Goal: Transaction & Acquisition: Purchase product/service

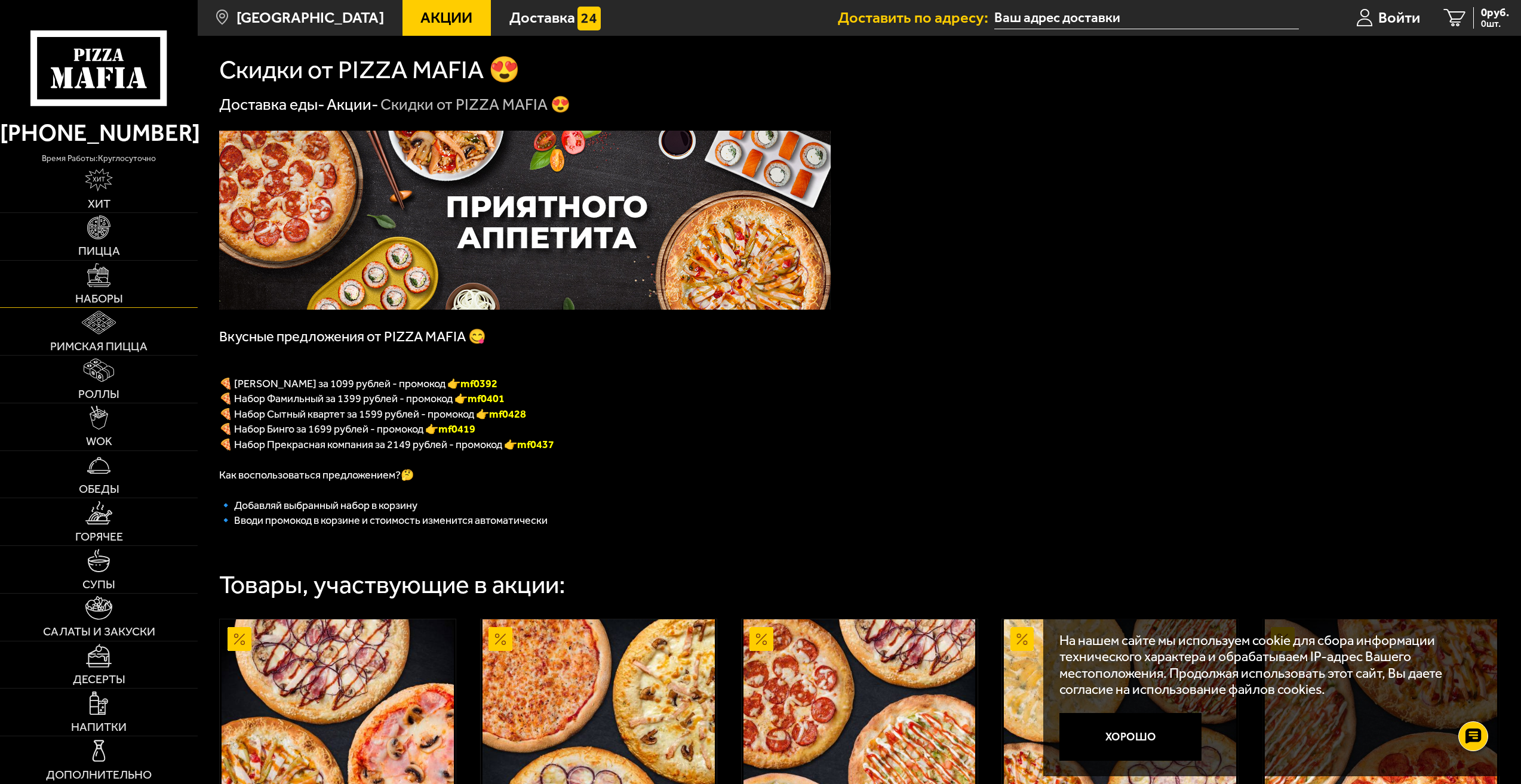
click at [86, 290] on link "Наборы" at bounding box center [99, 284] width 198 height 47
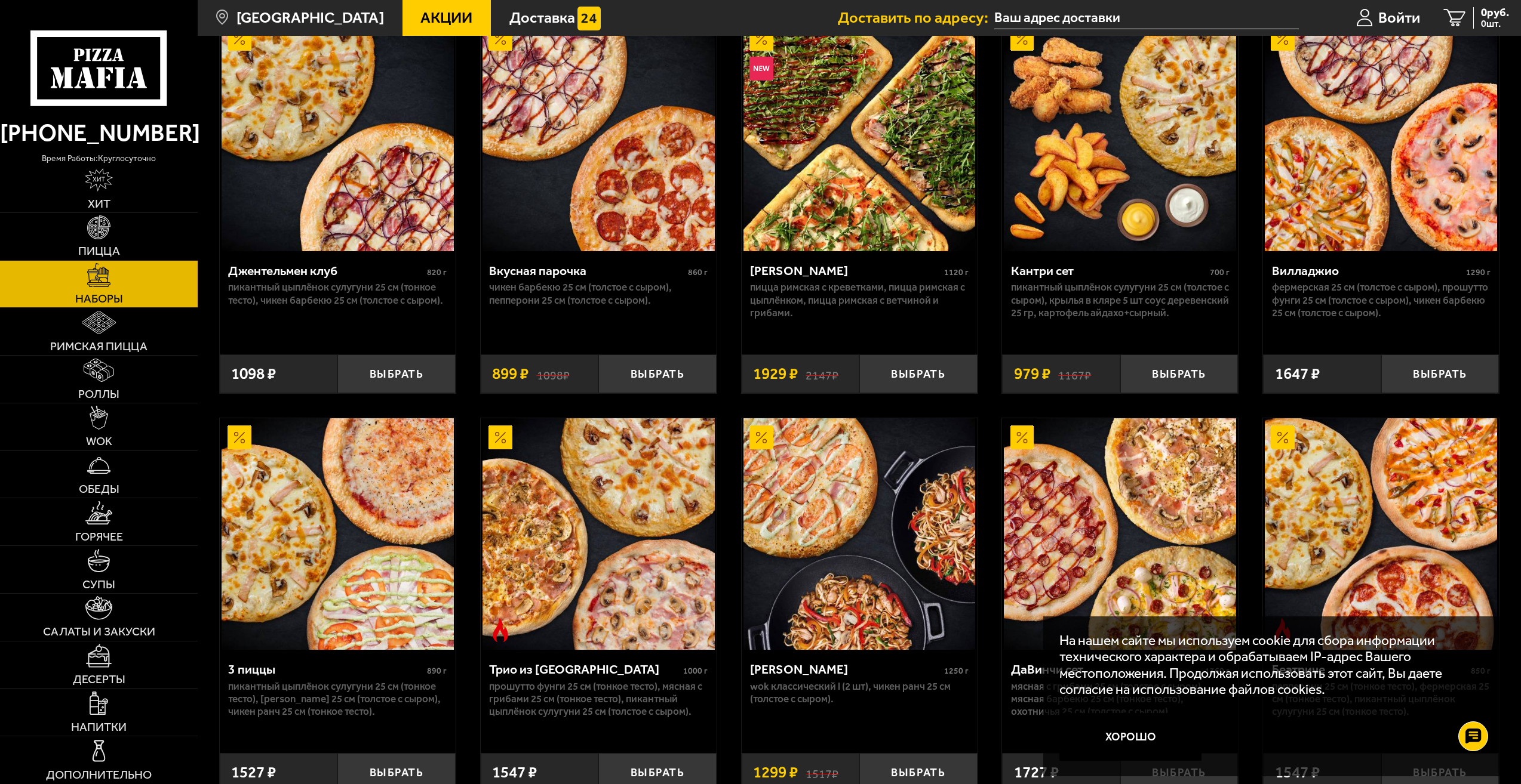
scroll to position [120, 0]
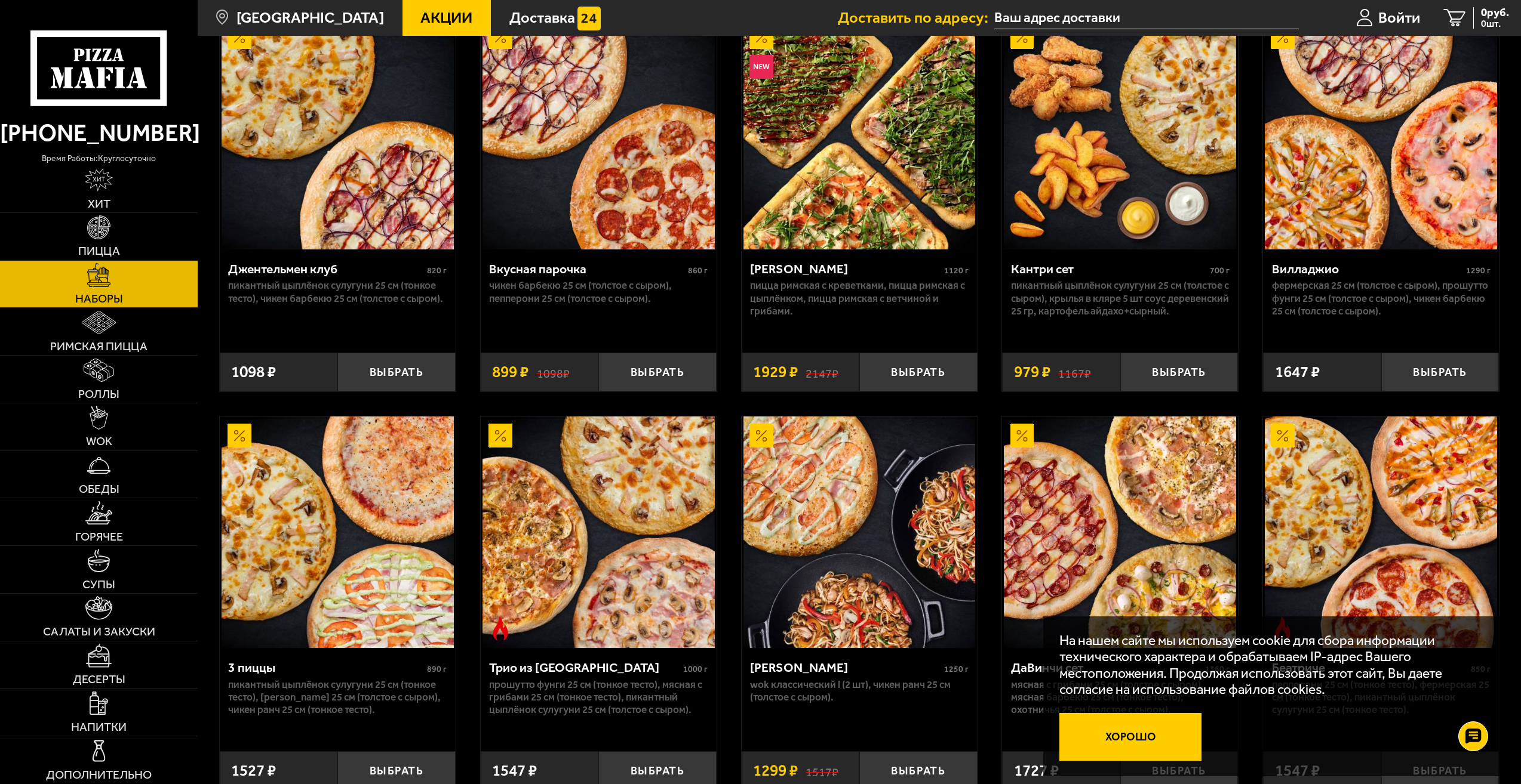
click at [1168, 743] on button "Хорошо" at bounding box center [1130, 737] width 142 height 48
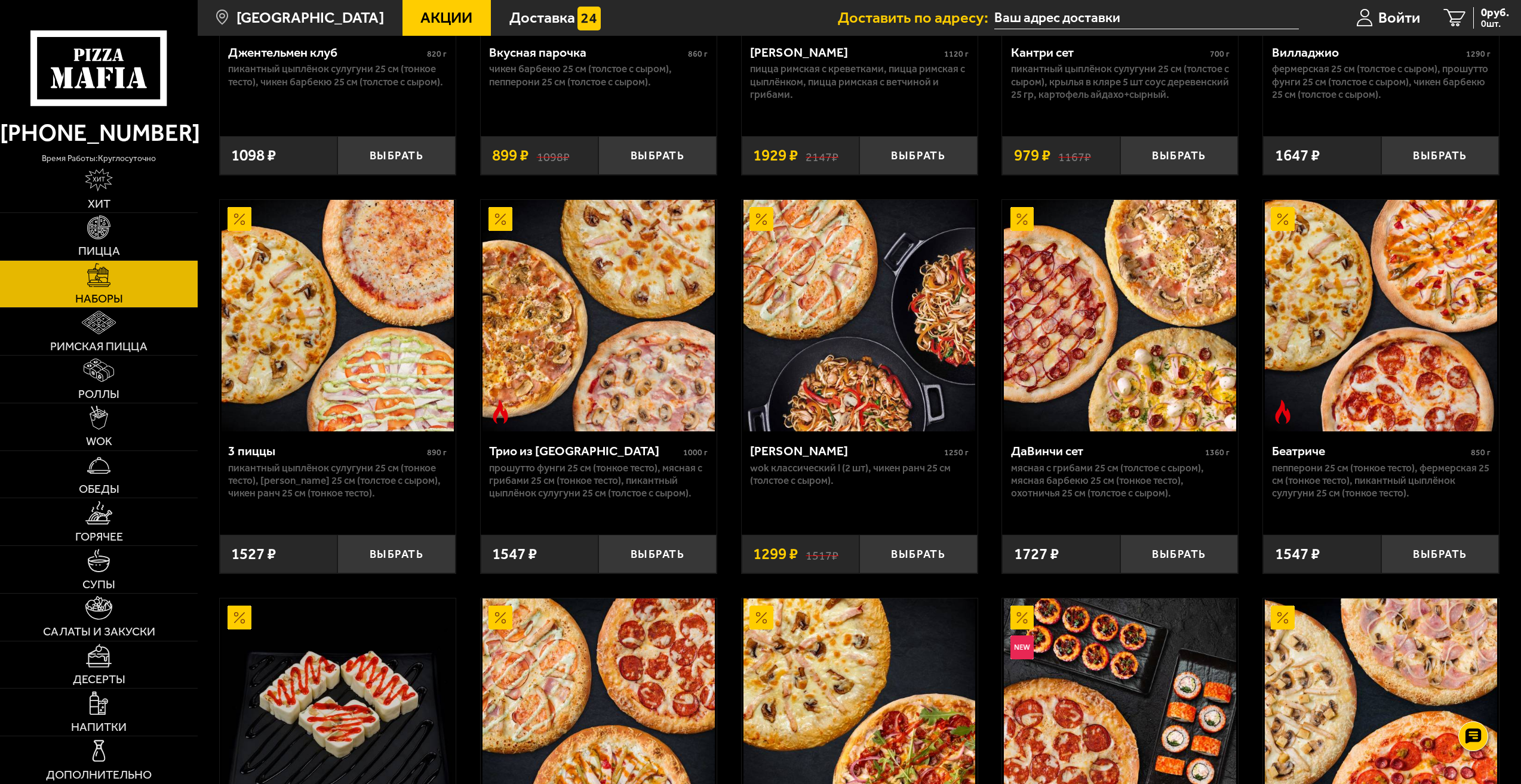
scroll to position [299, 0]
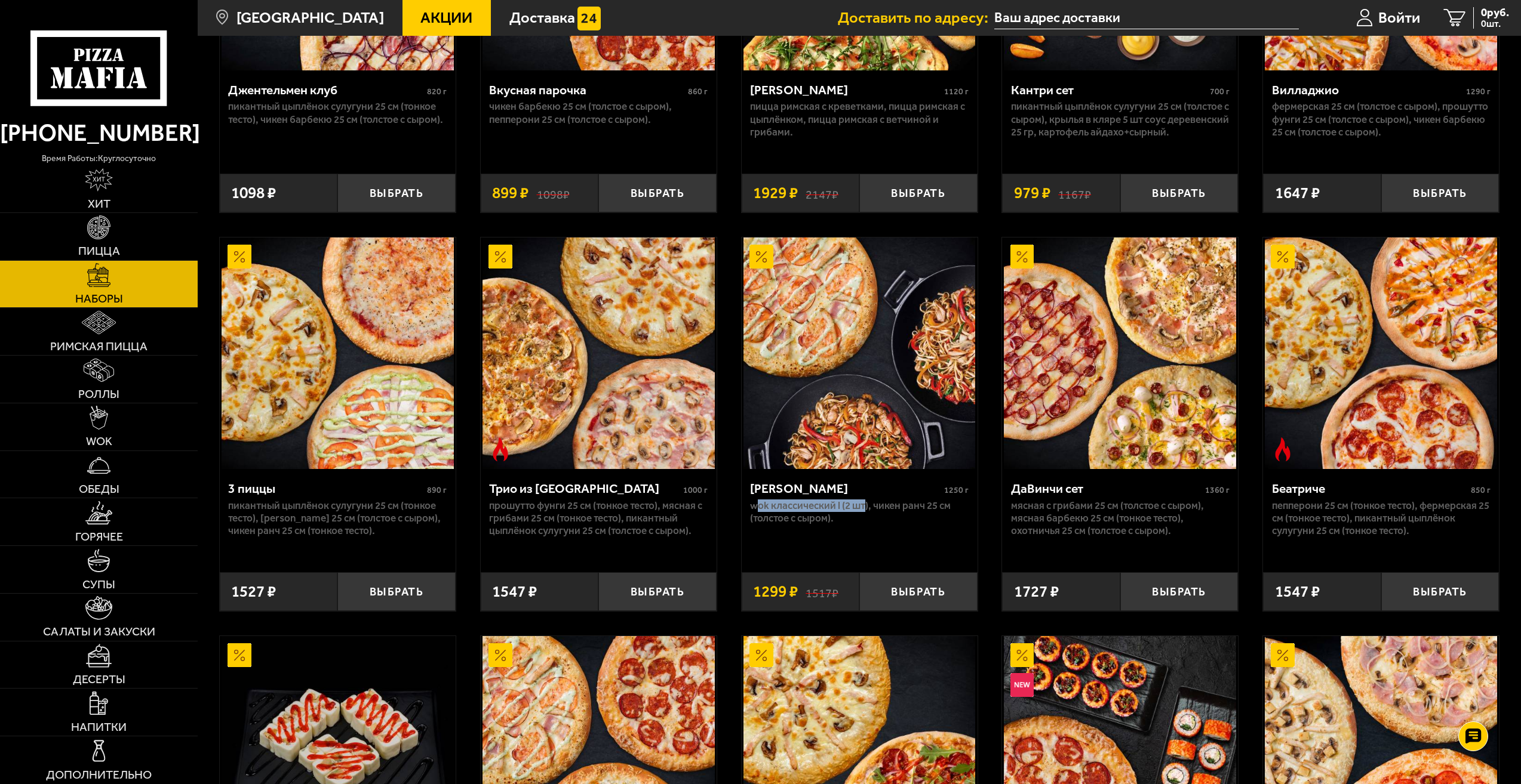
drag, startPoint x: 755, startPoint y: 510, endPoint x: 865, endPoint y: 510, distance: 110.0
click at [865, 510] on p "Wok классический L (2 шт), Чикен Ранч 25 см (толстое с сыром)." at bounding box center [859, 512] width 219 height 25
drag, startPoint x: 865, startPoint y: 510, endPoint x: 840, endPoint y: 508, distance: 25.1
click at [840, 508] on p "Wok классический L (2 шт), Чикен Ранч 25 см (толстое с сыром)." at bounding box center [859, 512] width 219 height 25
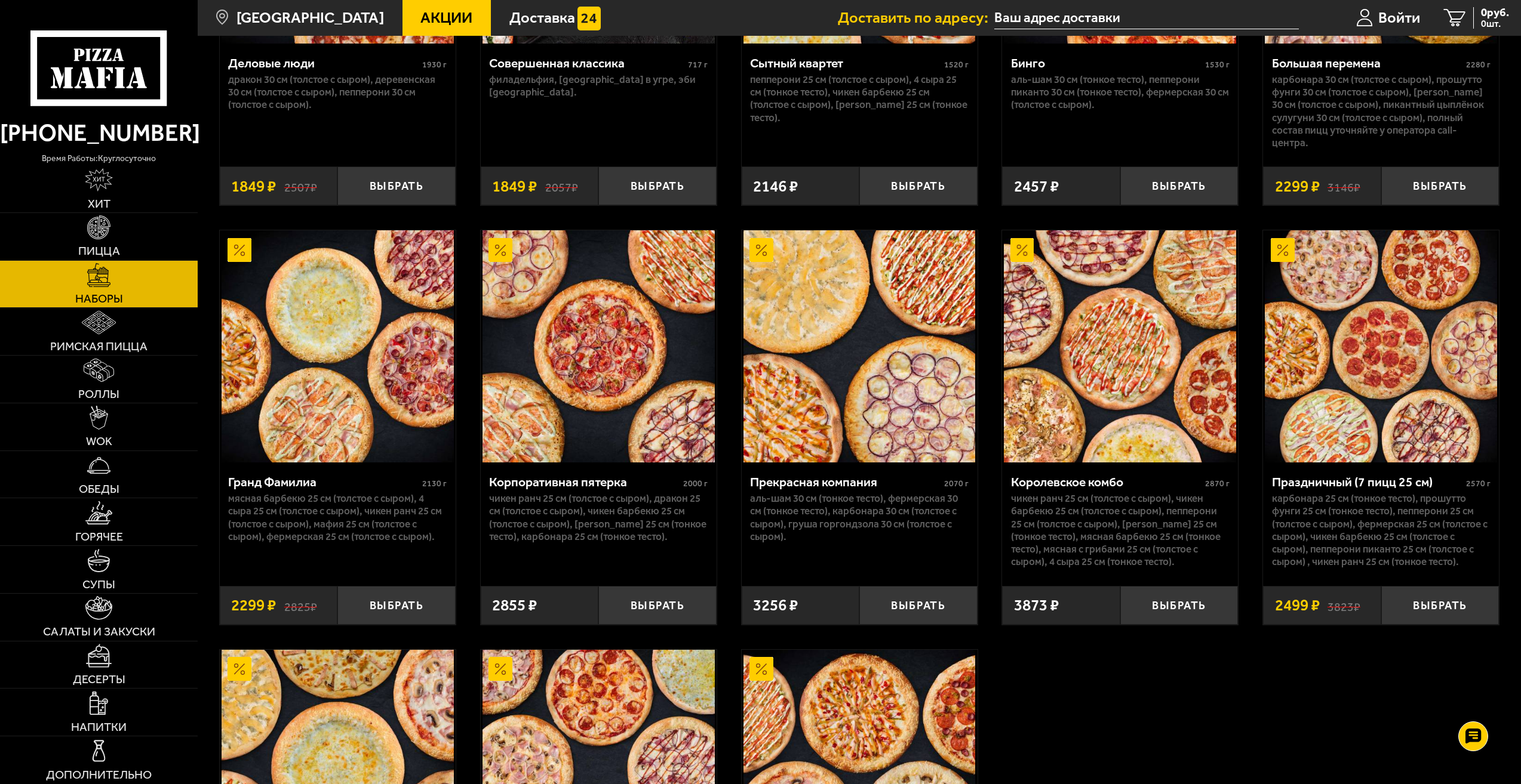
scroll to position [1910, 0]
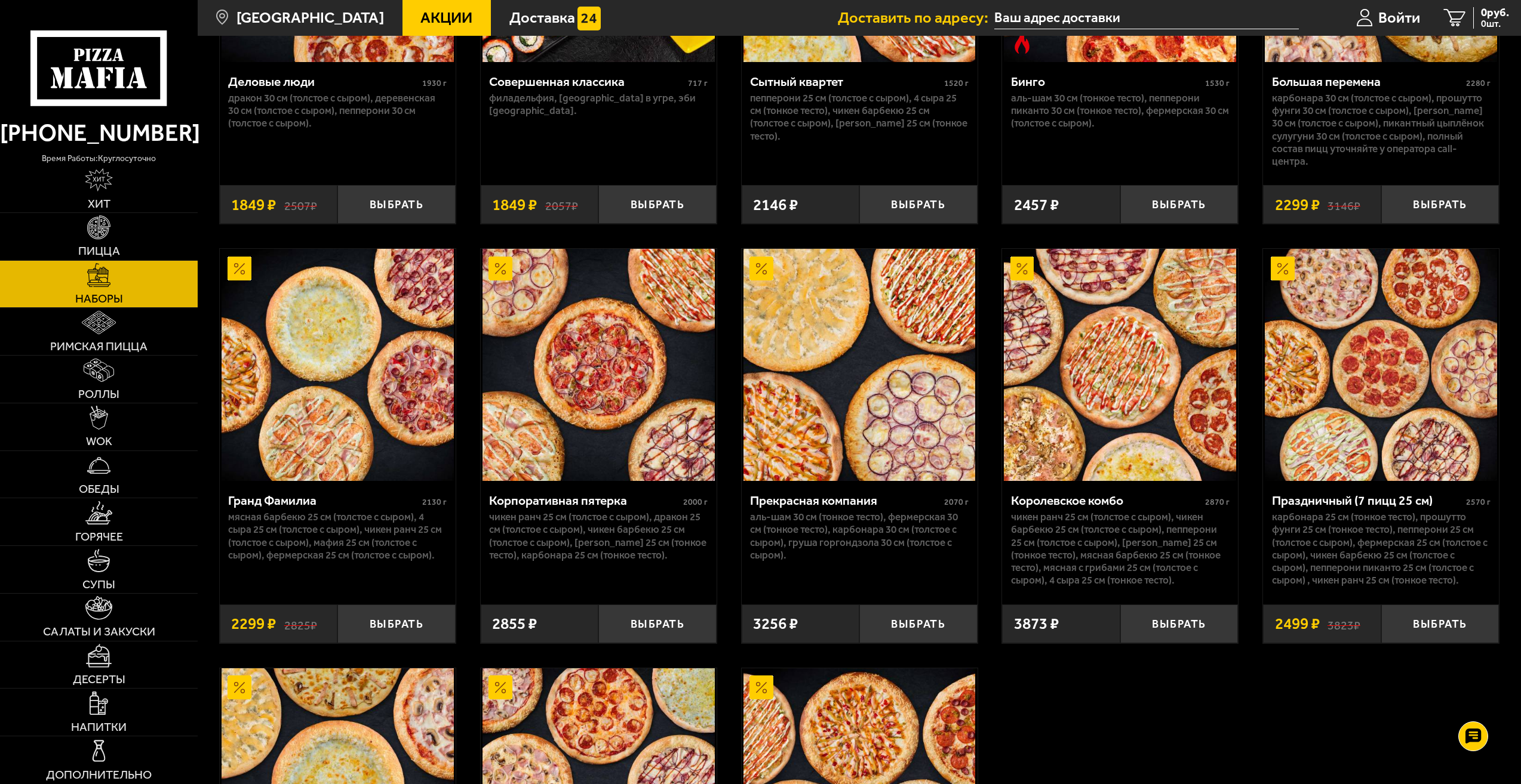
drag, startPoint x: 601, startPoint y: 613, endPoint x: 568, endPoint y: 418, distance: 197.8
click at [568, 418] on img at bounding box center [598, 365] width 232 height 232
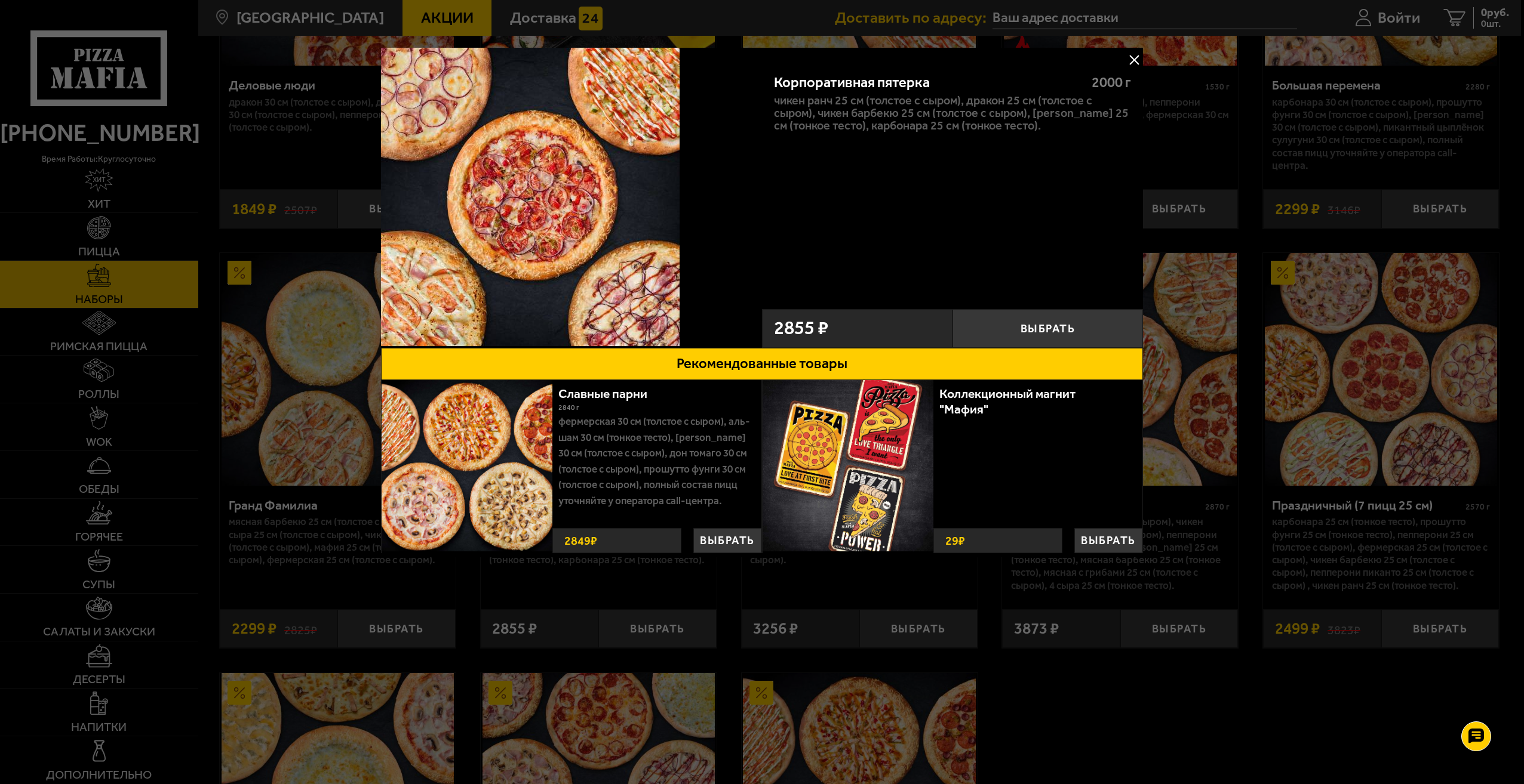
click at [1209, 447] on div at bounding box center [762, 392] width 1524 height 784
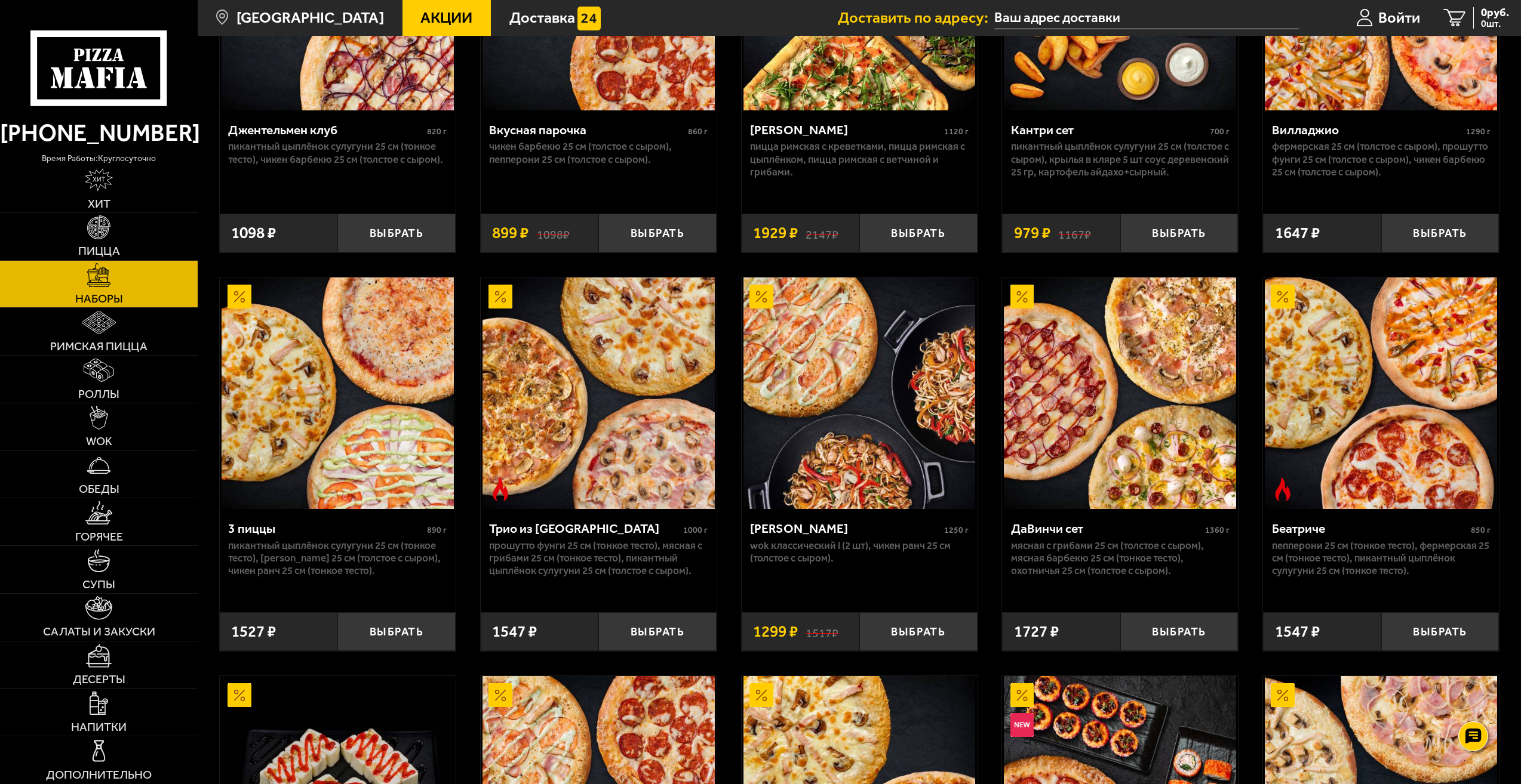
scroll to position [299, 0]
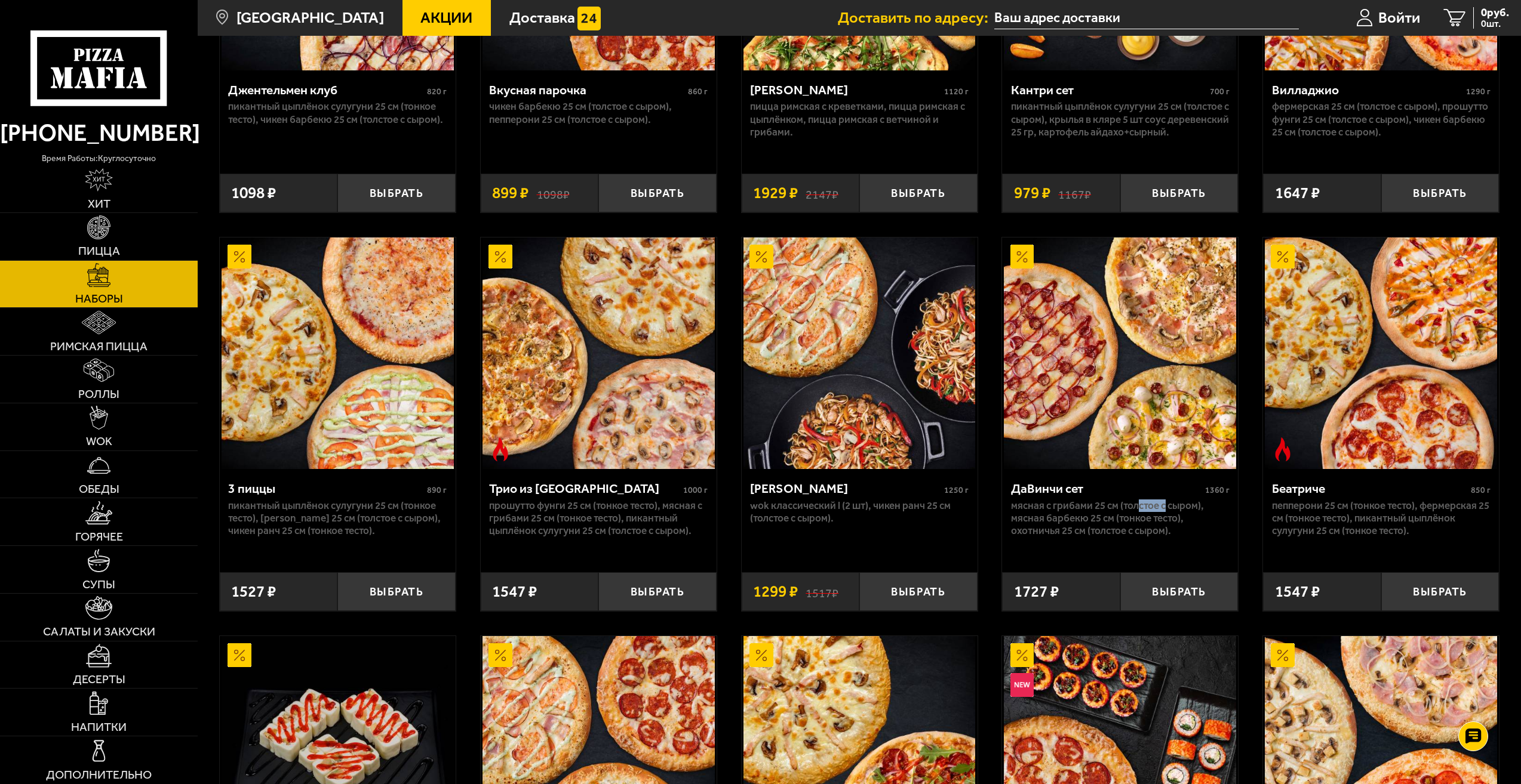
drag, startPoint x: 1139, startPoint y: 503, endPoint x: 1167, endPoint y: 503, distance: 28.0
click at [1167, 503] on p "Мясная с грибами 25 см (толстое с сыром), Мясная Барбекю 25 см (тонкое тесто), …" at bounding box center [1120, 519] width 219 height 38
drag, startPoint x: 1167, startPoint y: 503, endPoint x: 1134, endPoint y: 521, distance: 37.6
click at [1134, 521] on p "Мясная с грибами 25 см (толстое с сыром), Мясная Барбекю 25 см (тонкое тесто), …" at bounding box center [1120, 519] width 219 height 38
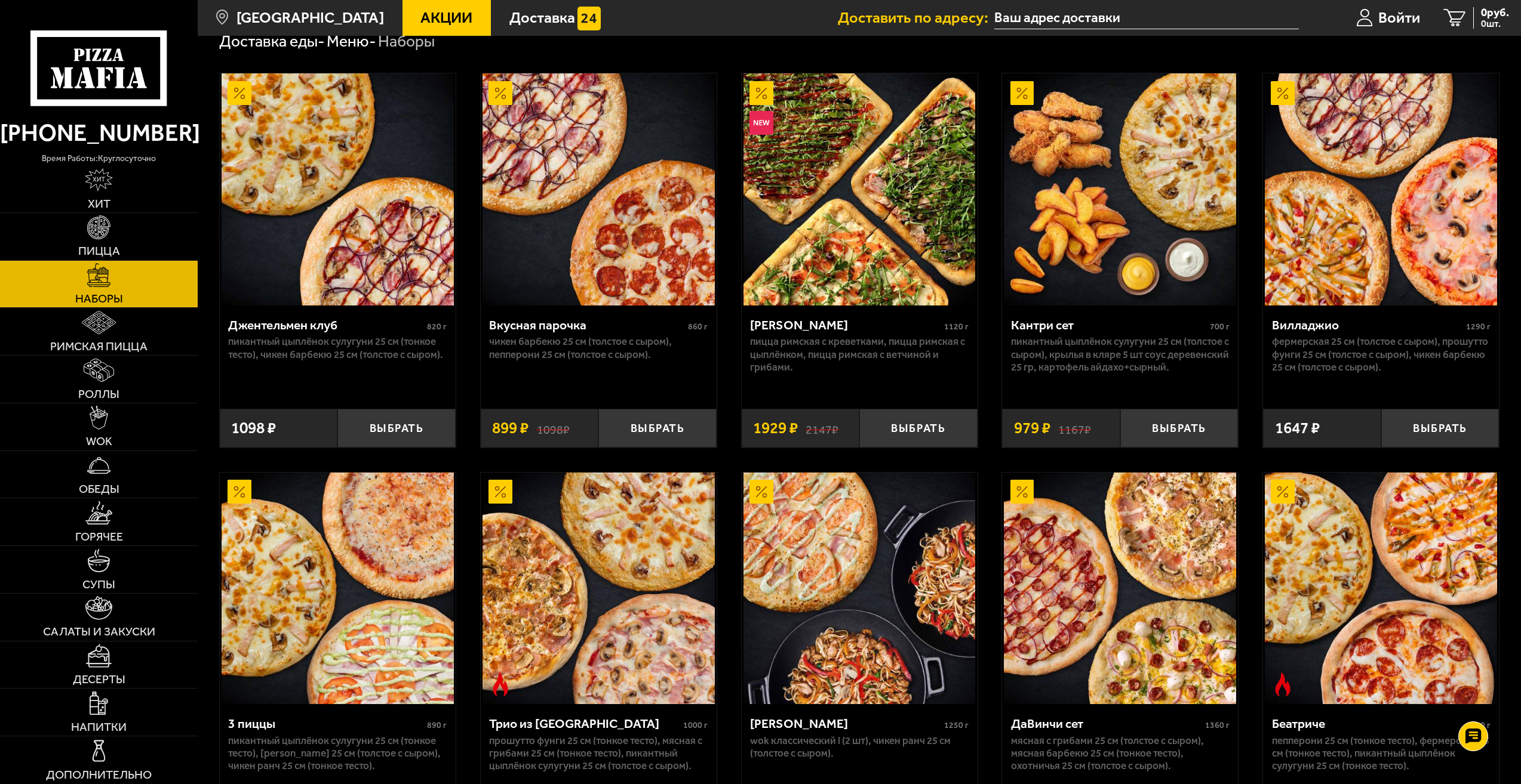
scroll to position [59, 0]
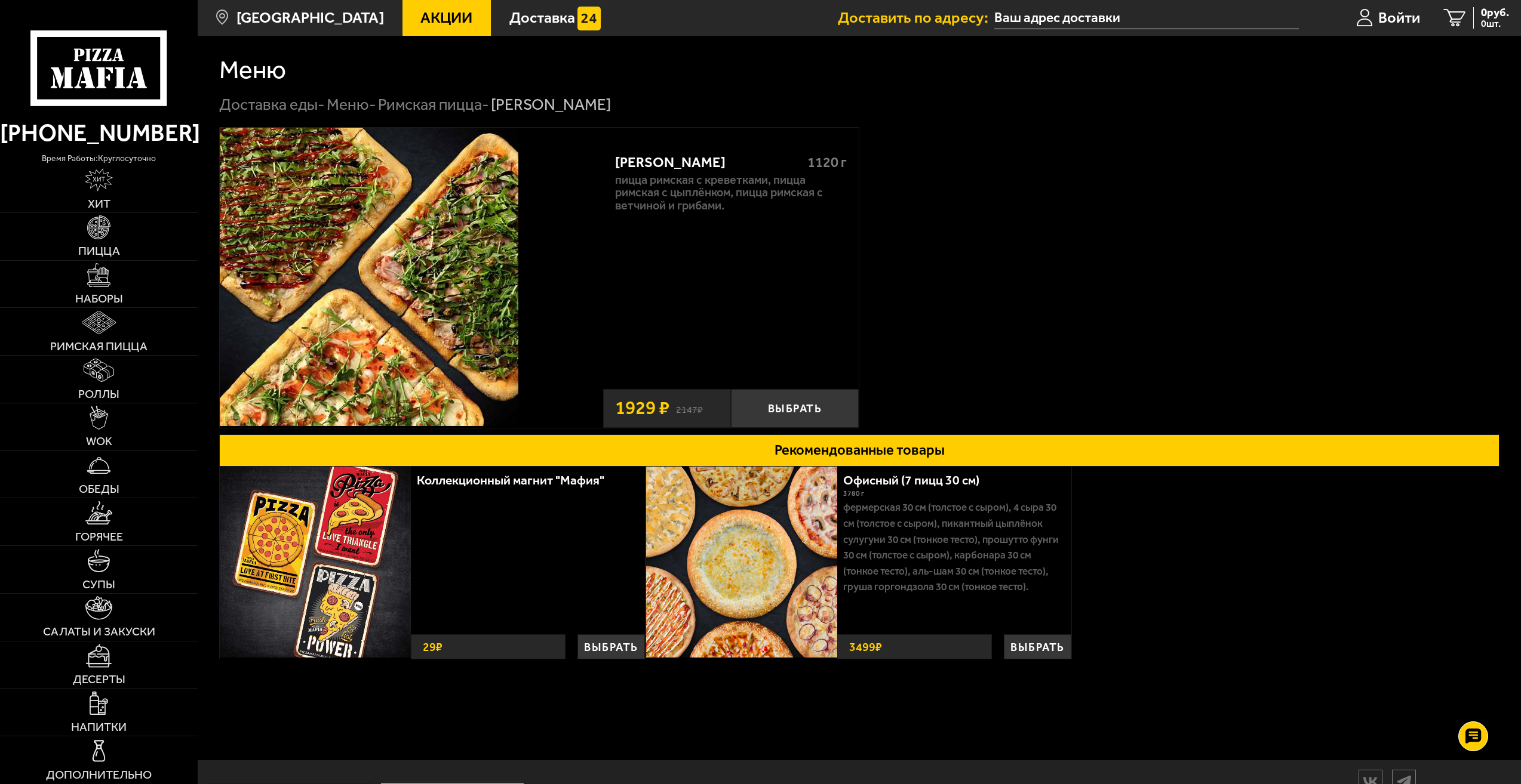
click at [433, 264] on img at bounding box center [369, 277] width 299 height 299
drag, startPoint x: 710, startPoint y: 195, endPoint x: 764, endPoint y: 199, distance: 54.1
click at [764, 199] on p "Пицца Римская с креветками, Пицца Римская с цыплёнком, Пицца Римская с ветчиной…" at bounding box center [730, 192] width 232 height 38
drag, startPoint x: 764, startPoint y: 199, endPoint x: 1016, endPoint y: 221, distance: 253.0
click at [1015, 221] on div "Мама Миа 1120 г Пицца Римская с креветками, Пицца Римская с цыплёнком, Пицца Ри…" at bounding box center [859, 278] width 1280 height 301
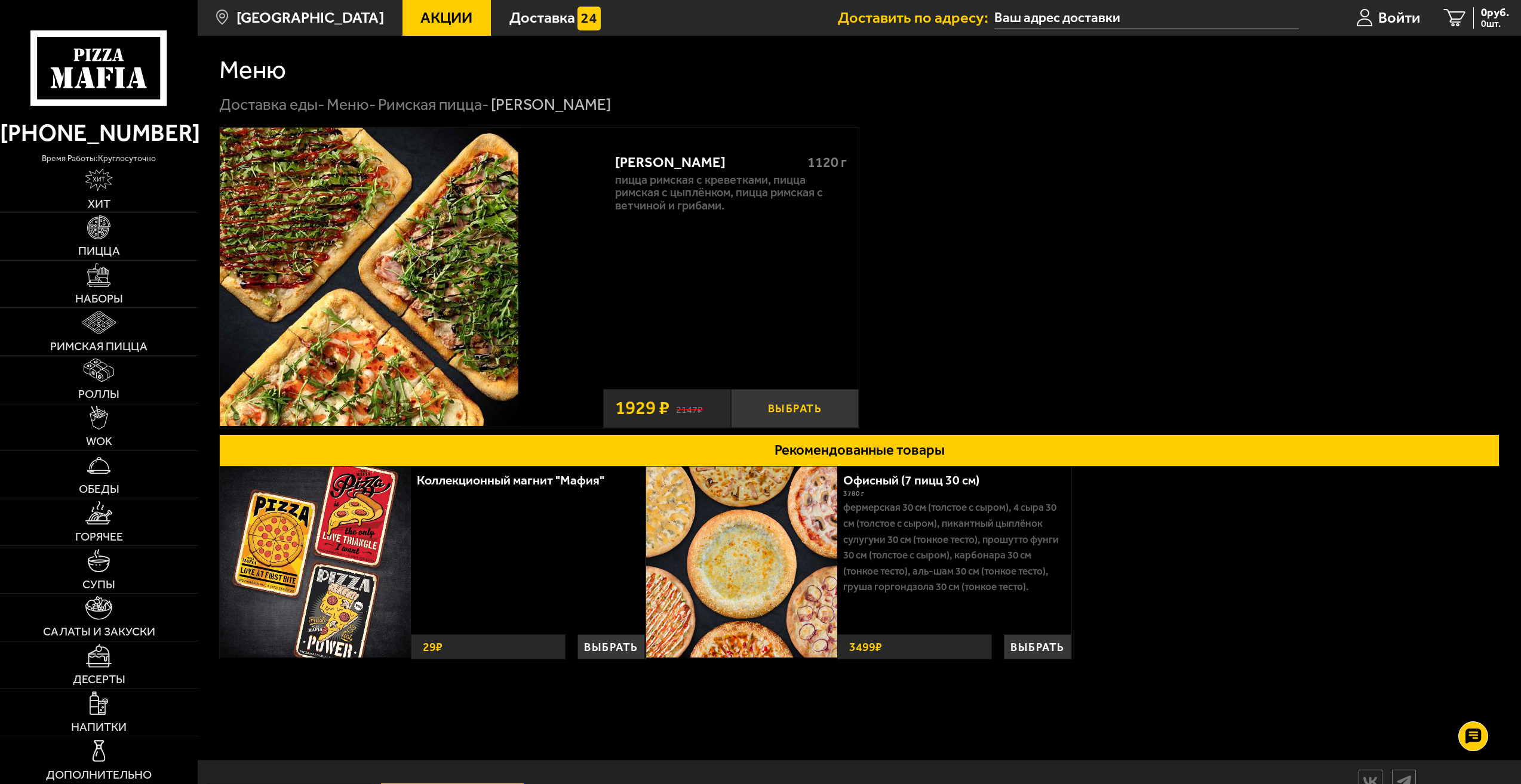
click at [827, 398] on button "Выбрать" at bounding box center [795, 409] width 128 height 39
click at [601, 649] on button "Выбрать" at bounding box center [611, 647] width 68 height 25
click at [1382, 24] on span "Войти" at bounding box center [1381, 18] width 42 height 15
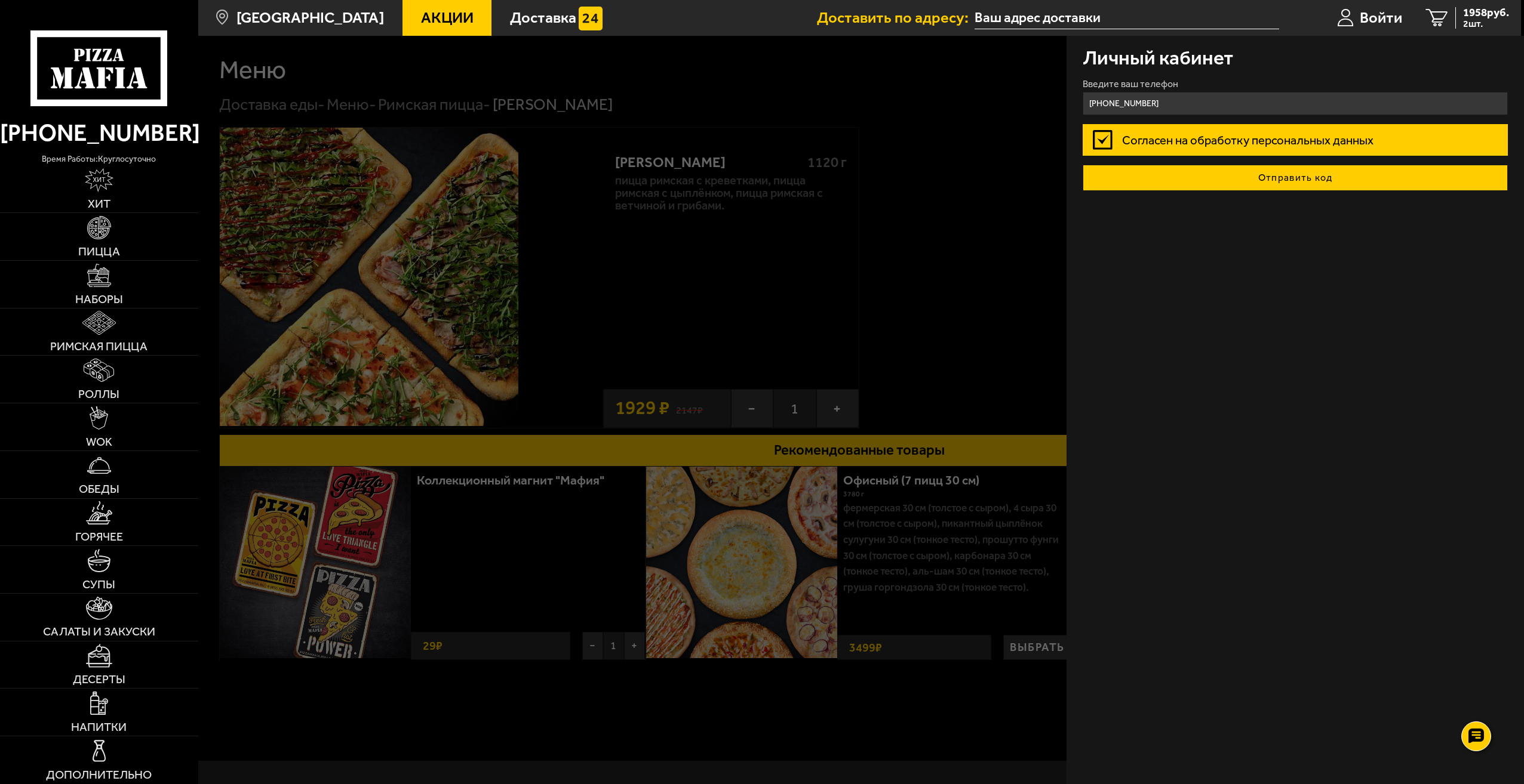
type input "+7 (900) 642-39-78"
click at [1342, 182] on button "Отправить код" at bounding box center [1295, 178] width 425 height 26
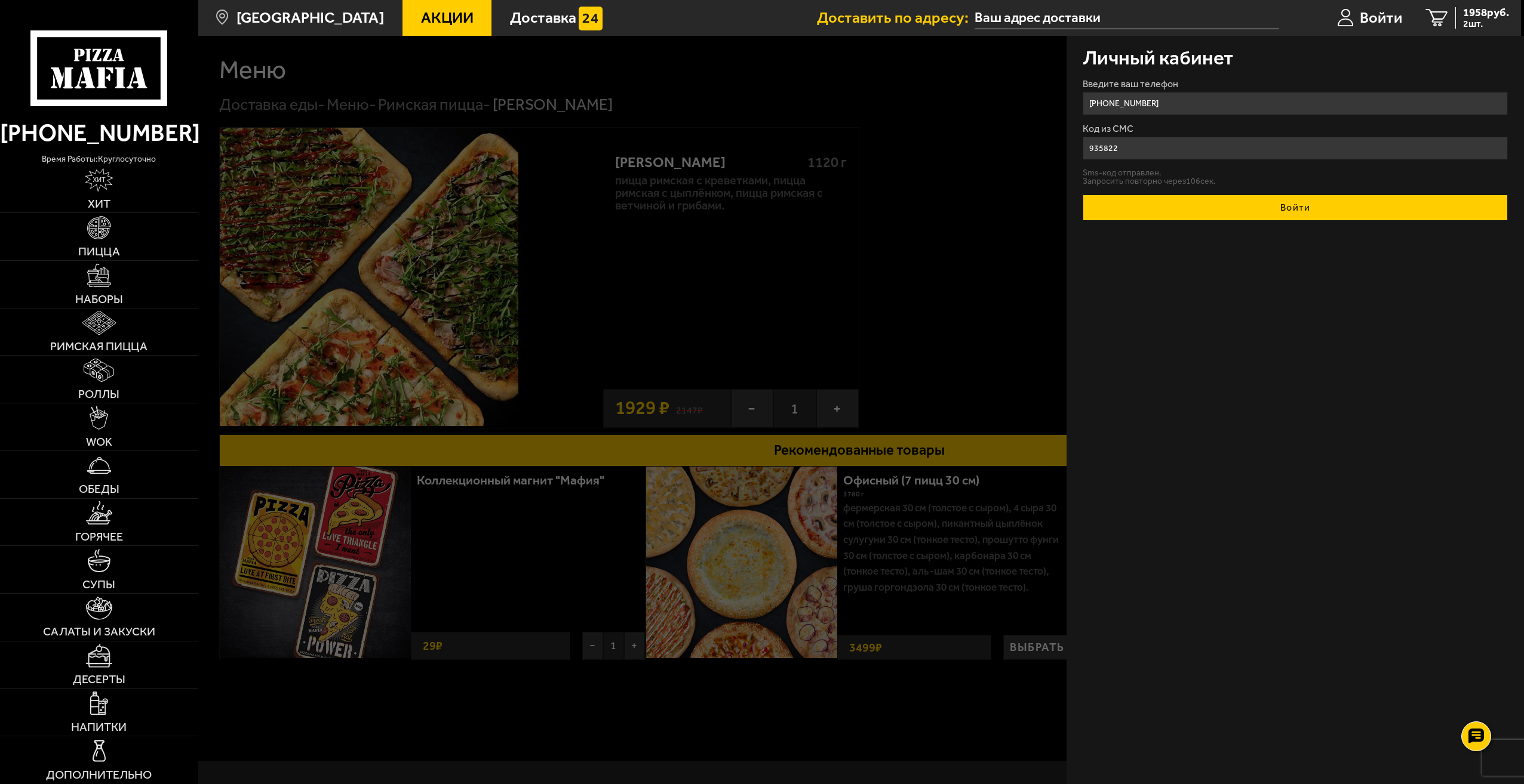
type input "935822"
click at [1293, 202] on button "Войти" at bounding box center [1295, 207] width 425 height 26
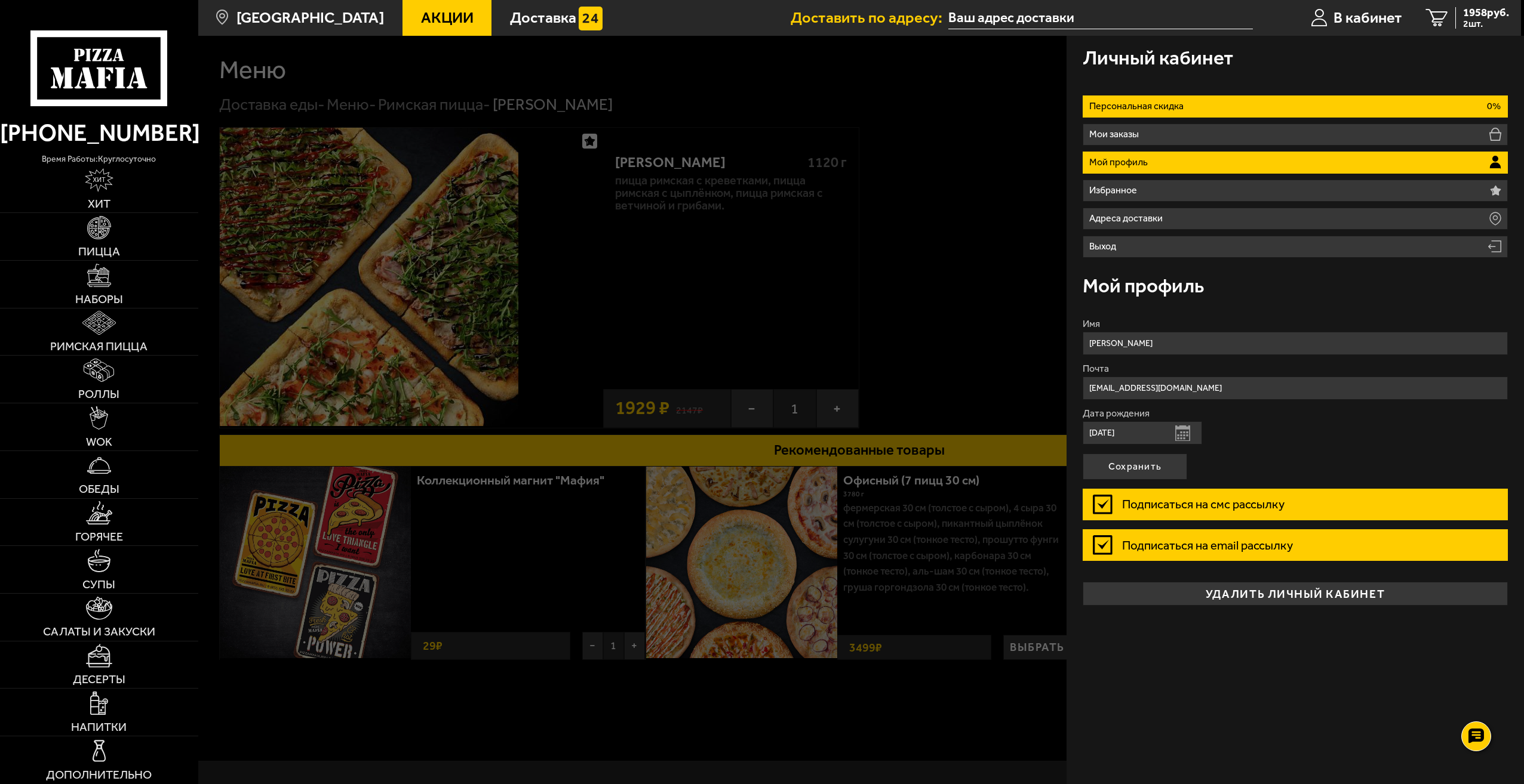
click at [1182, 104] on p "Персональная скидка" at bounding box center [1139, 106] width 98 height 10
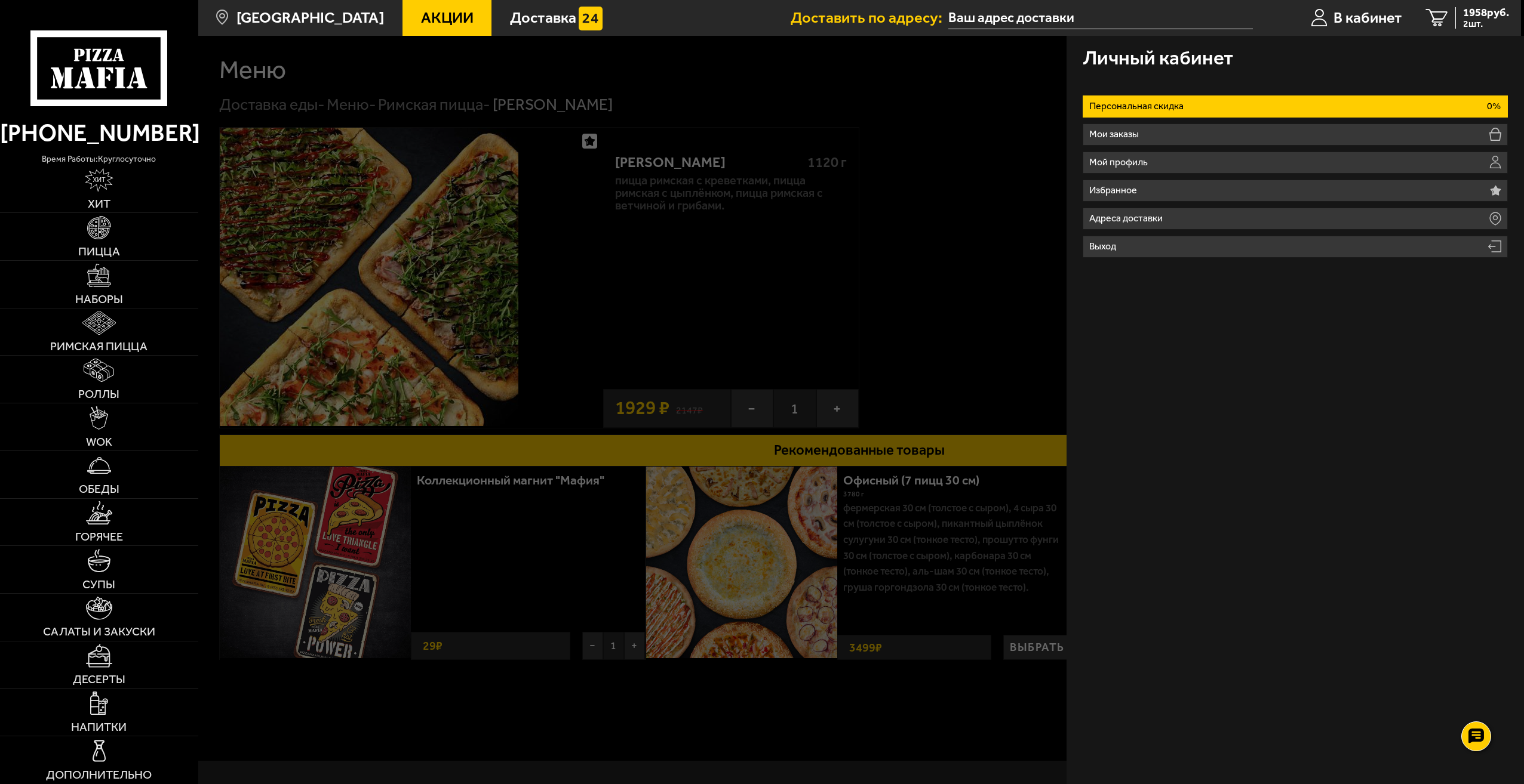
click at [1182, 104] on p "Персональная скидка" at bounding box center [1139, 106] width 98 height 10
click at [1386, 17] on span "В кабинет" at bounding box center [1368, 18] width 68 height 15
click at [1032, 102] on div at bounding box center [960, 428] width 1524 height 784
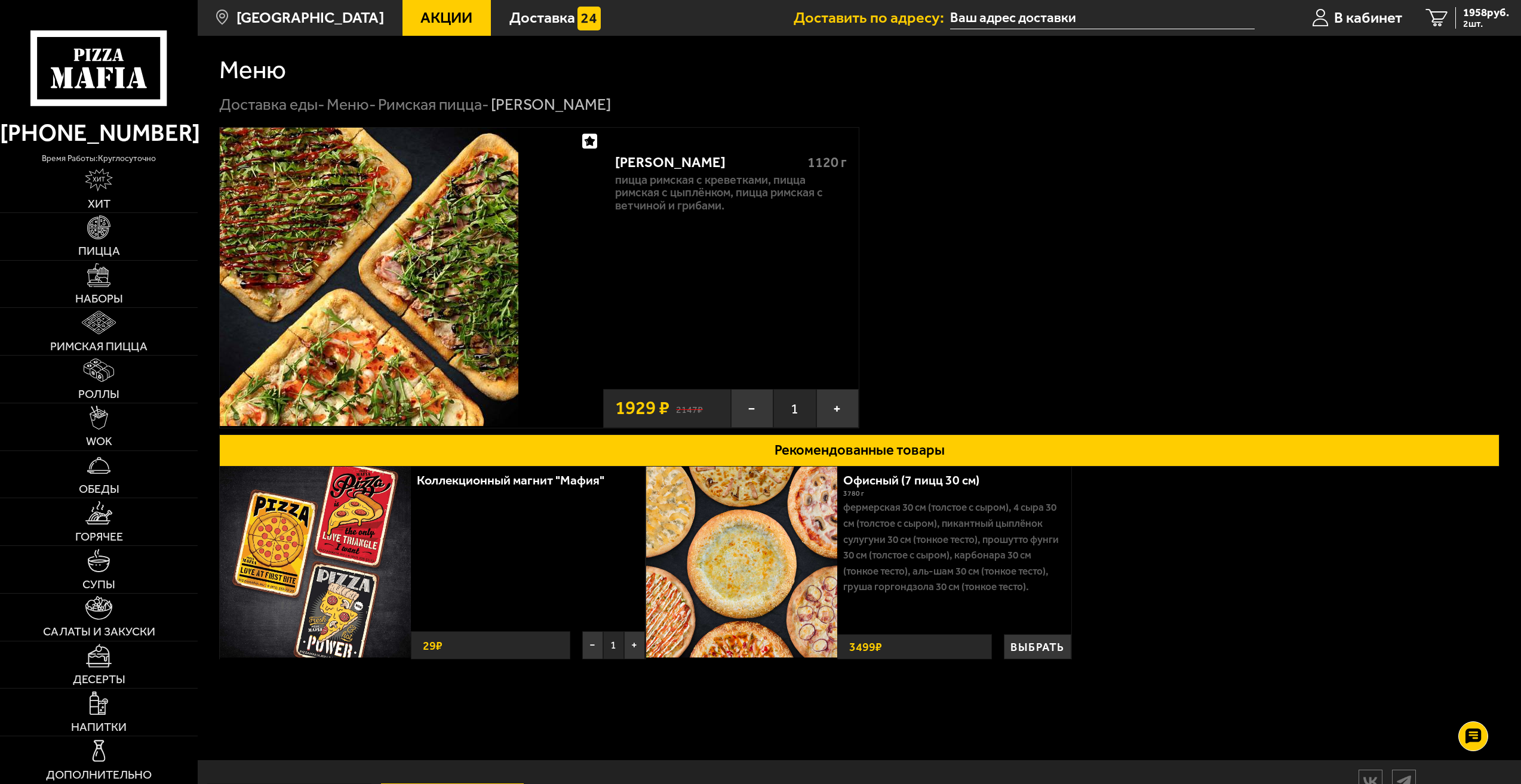
click at [1046, 23] on input "text" at bounding box center [1101, 18] width 304 height 22
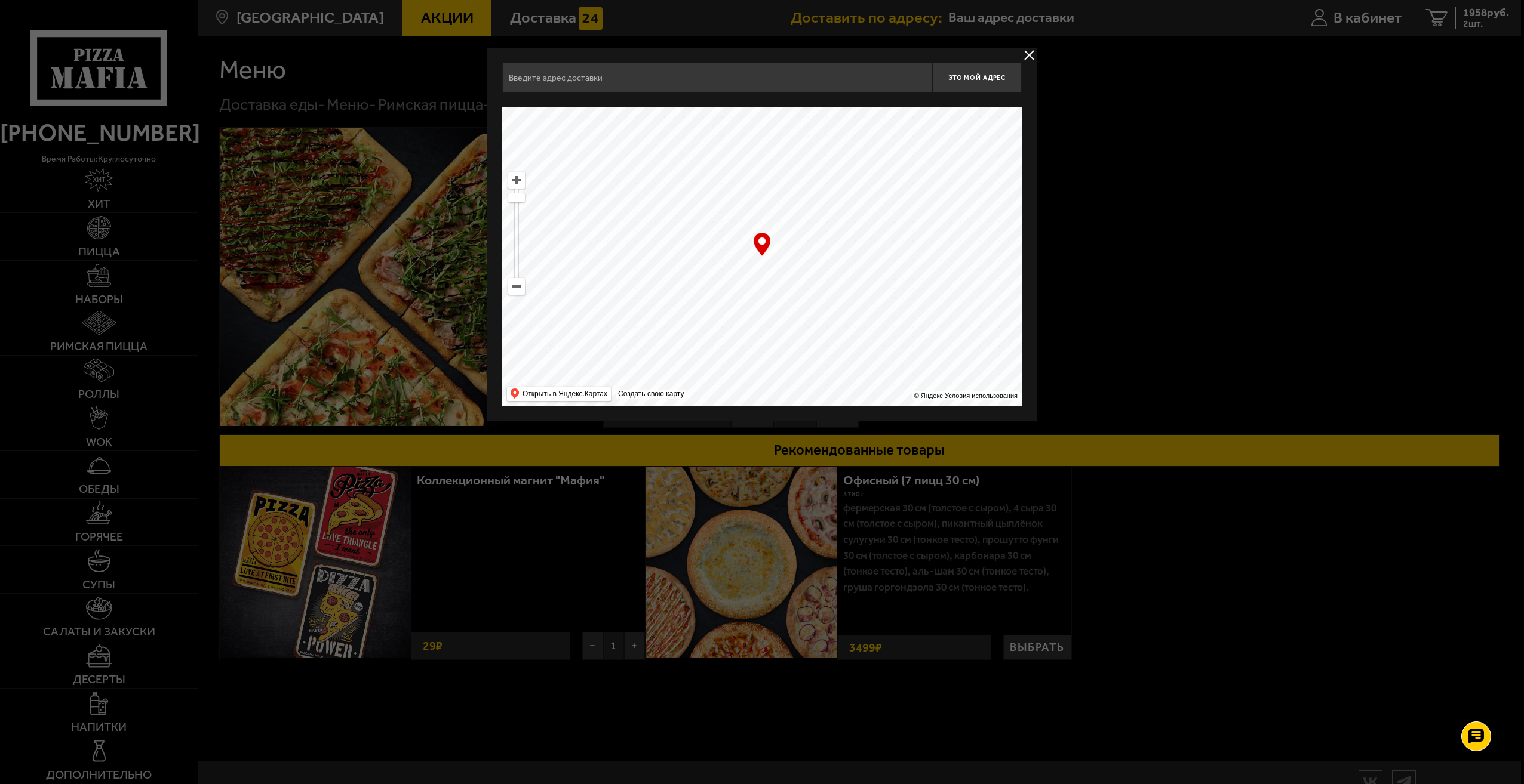
drag, startPoint x: 906, startPoint y: 268, endPoint x: 805, endPoint y: 247, distance: 103.2
click at [832, 255] on ymaps at bounding box center [762, 256] width 520 height 299
drag, startPoint x: 946, startPoint y: 336, endPoint x: 697, endPoint y: 231, distance: 270.2
click at [753, 258] on ymaps at bounding box center [762, 256] width 520 height 299
drag, startPoint x: 928, startPoint y: 319, endPoint x: 715, endPoint y: 235, distance: 229.0
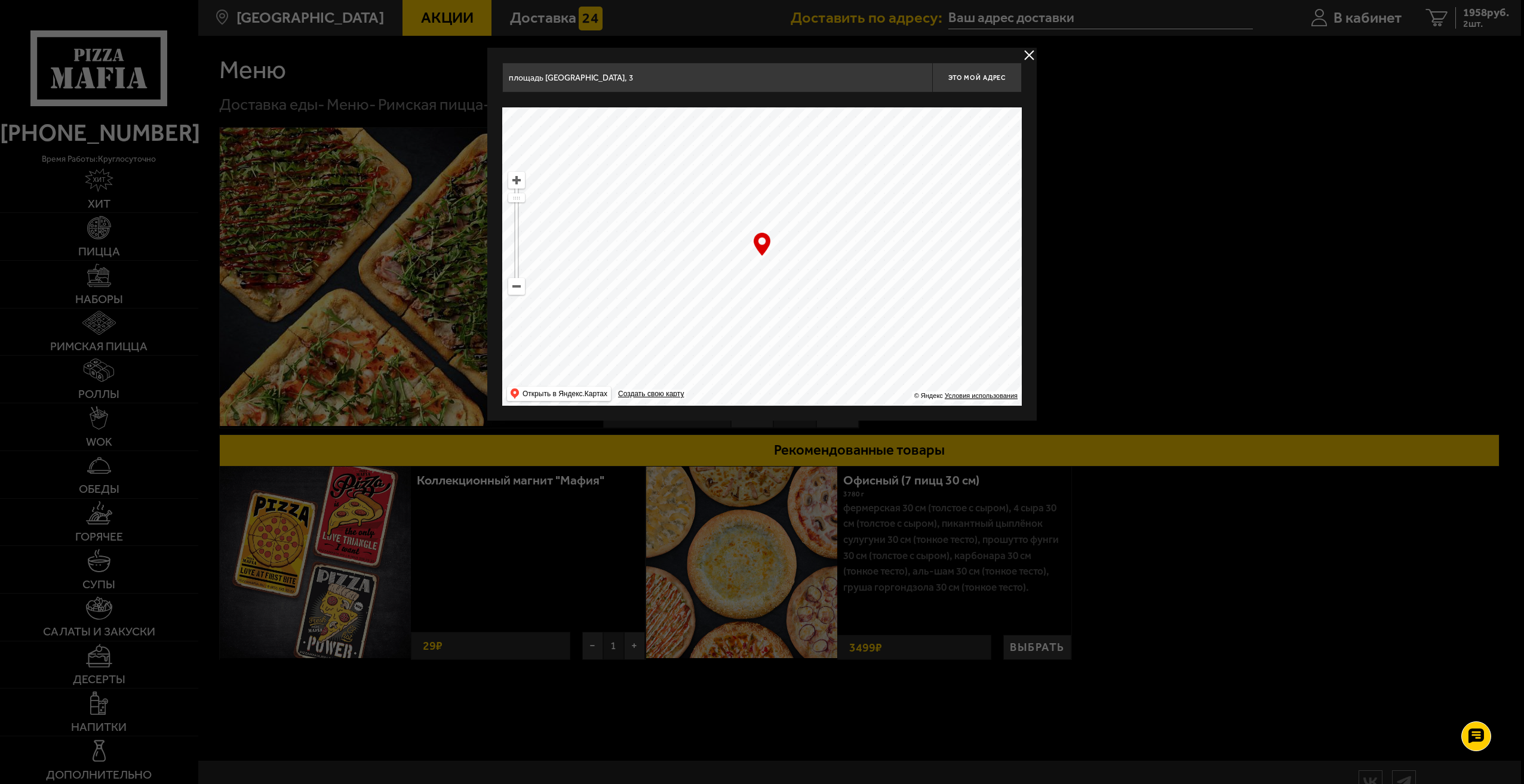
click at [735, 243] on ymaps at bounding box center [762, 256] width 520 height 299
drag, startPoint x: 930, startPoint y: 321, endPoint x: 614, endPoint y: 179, distance: 346.4
click at [674, 204] on ymaps at bounding box center [762, 256] width 520 height 299
drag, startPoint x: 867, startPoint y: 263, endPoint x: 615, endPoint y: 172, distance: 267.9
click at [651, 186] on ymaps at bounding box center [762, 256] width 520 height 299
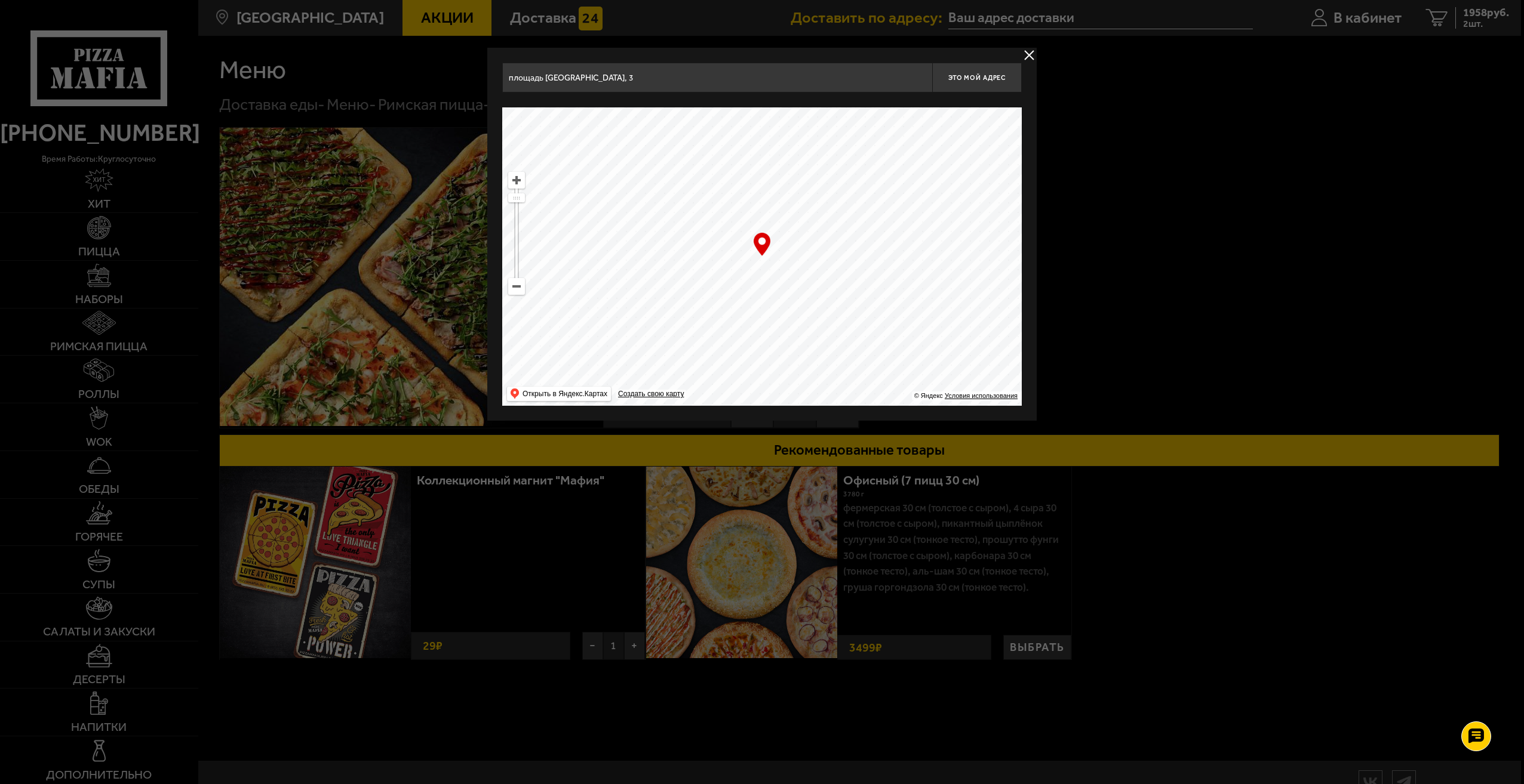
drag, startPoint x: 865, startPoint y: 259, endPoint x: 774, endPoint y: 180, distance: 120.5
click at [793, 194] on ymaps at bounding box center [762, 256] width 520 height 299
drag, startPoint x: 834, startPoint y: 286, endPoint x: 780, endPoint y: 351, distance: 84.5
click at [794, 326] on ymaps at bounding box center [762, 256] width 520 height 299
drag, startPoint x: 863, startPoint y: 259, endPoint x: 745, endPoint y: 155, distance: 157.3
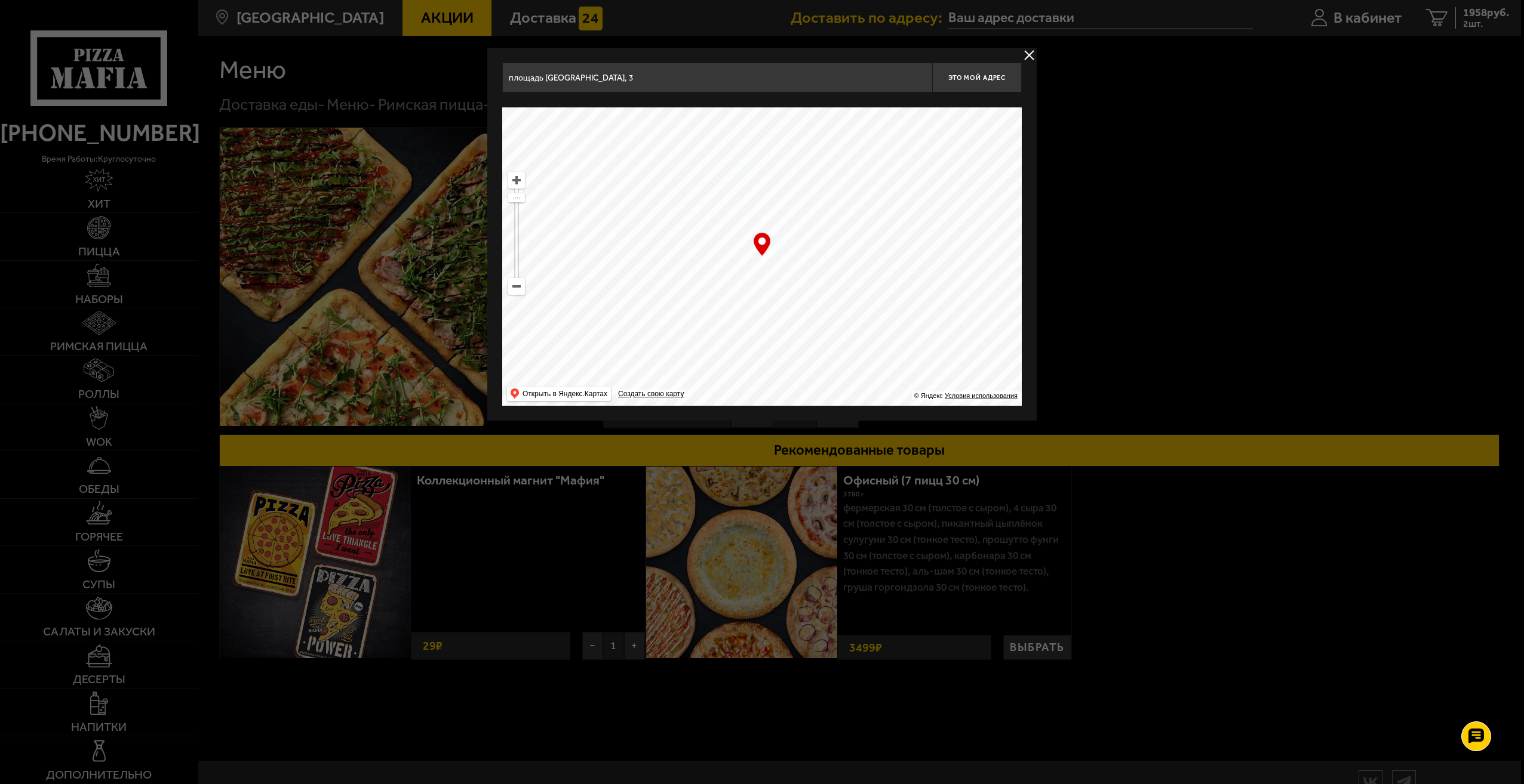
click at [784, 196] on ymaps at bounding box center [762, 256] width 520 height 299
drag, startPoint x: 862, startPoint y: 225, endPoint x: 819, endPoint y: 164, distance: 74.6
click at [822, 167] on ymaps at bounding box center [762, 256] width 520 height 299
drag, startPoint x: 864, startPoint y: 273, endPoint x: 806, endPoint y: 333, distance: 83.5
click at [809, 335] on ymaps at bounding box center [762, 256] width 520 height 299
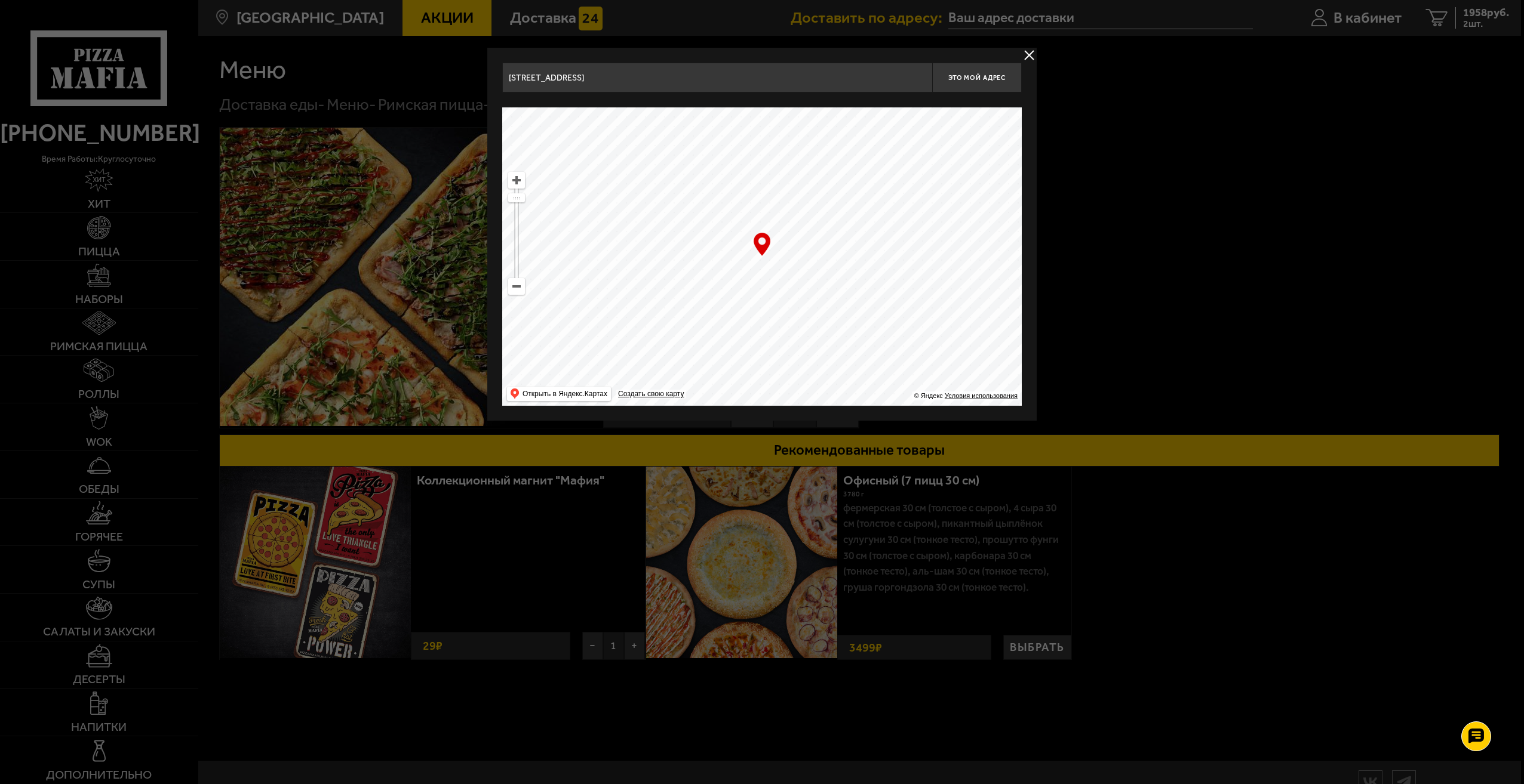
drag, startPoint x: 891, startPoint y: 278, endPoint x: 820, endPoint y: 193, distance: 110.8
click at [846, 236] on ymaps at bounding box center [762, 256] width 520 height 299
drag, startPoint x: 907, startPoint y: 292, endPoint x: 814, endPoint y: 205, distance: 127.3
click at [838, 225] on ymaps at bounding box center [762, 256] width 520 height 299
drag, startPoint x: 953, startPoint y: 281, endPoint x: 753, endPoint y: 182, distance: 223.2
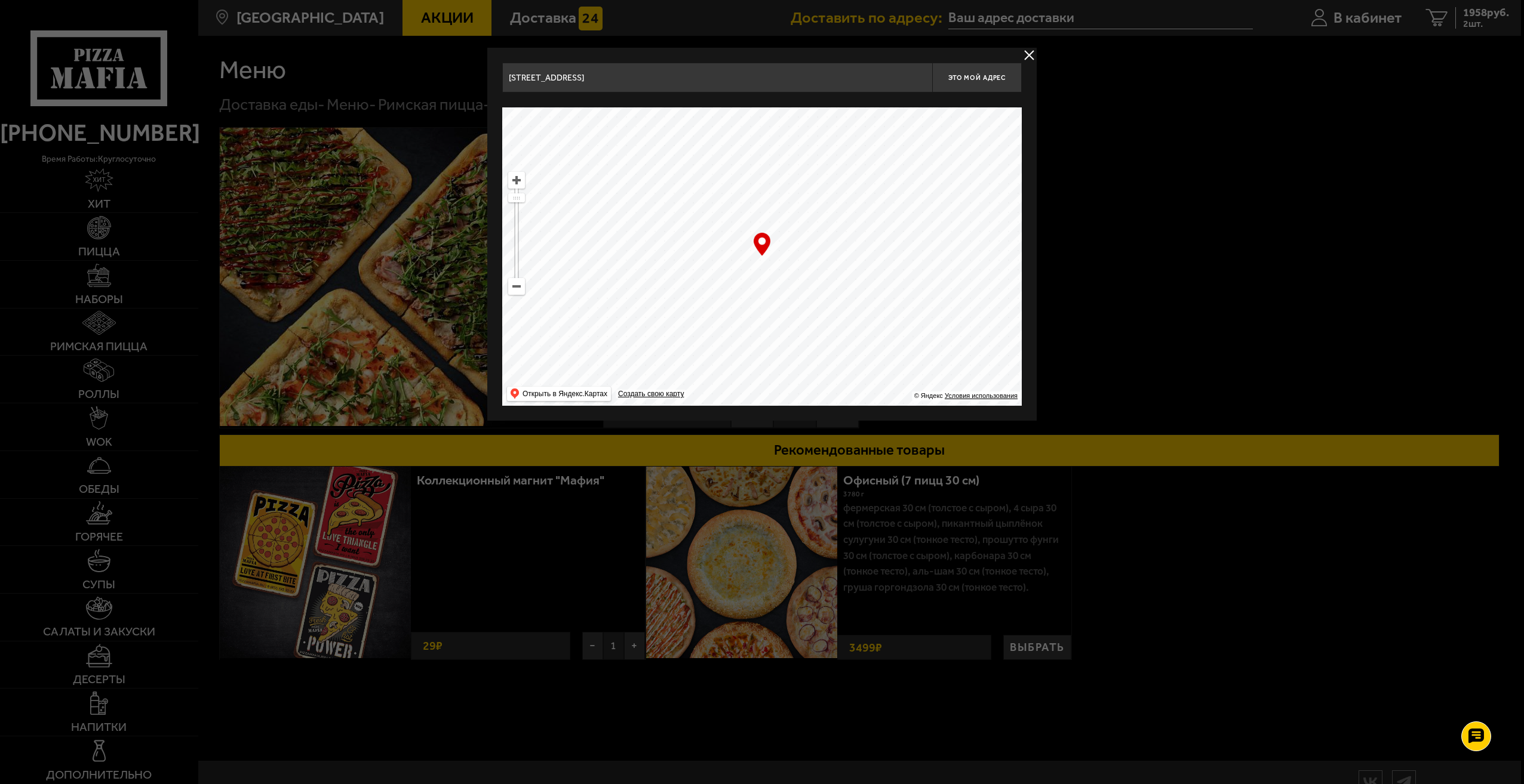
click at [801, 225] on ymaps at bounding box center [762, 256] width 520 height 299
drag, startPoint x: 941, startPoint y: 292, endPoint x: 868, endPoint y: 171, distance: 141.3
click at [869, 171] on ymaps at bounding box center [762, 256] width 520 height 299
drag, startPoint x: 886, startPoint y: 268, endPoint x: 865, endPoint y: 286, distance: 27.7
click at [865, 286] on ymaps at bounding box center [762, 256] width 520 height 299
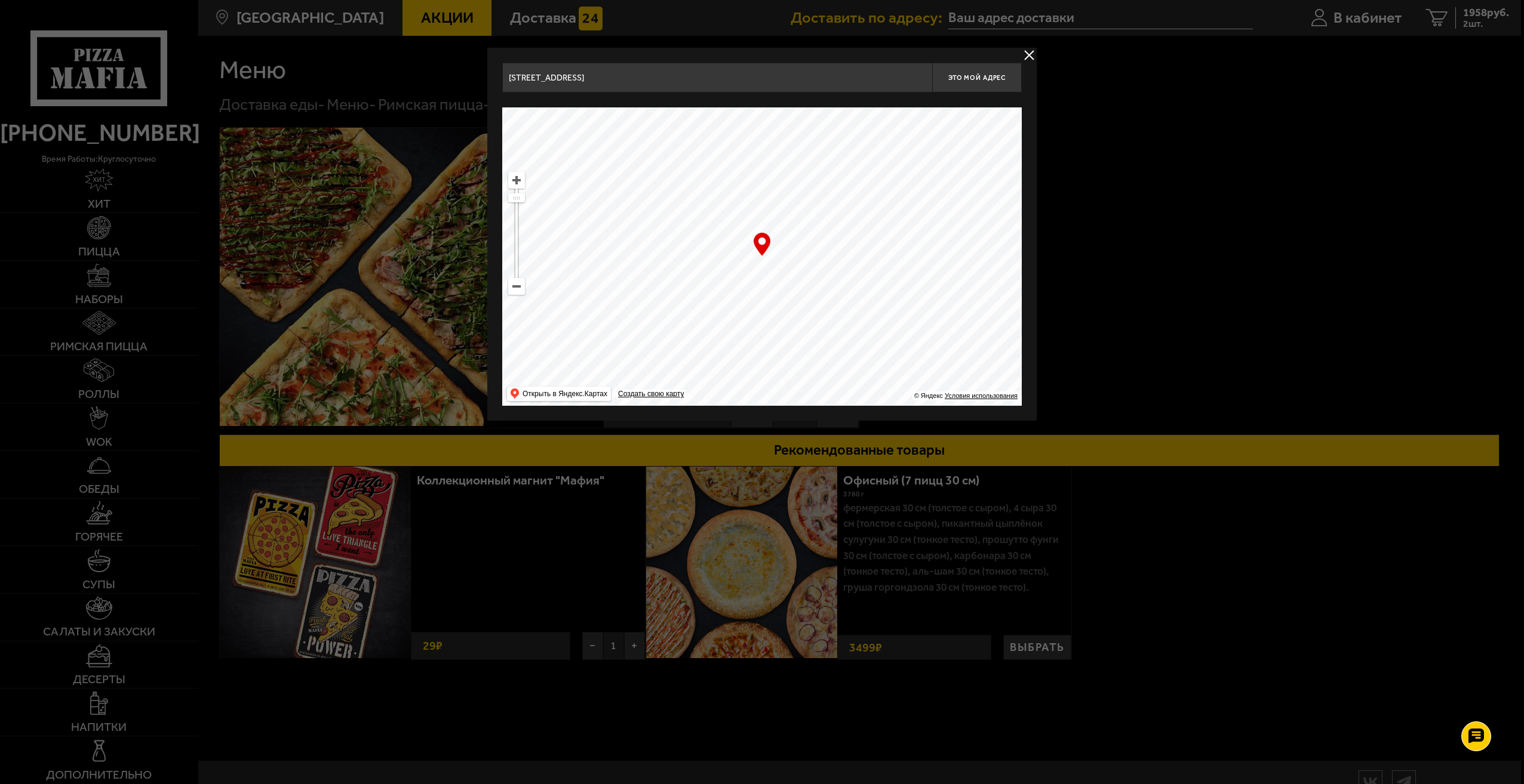
drag, startPoint x: 863, startPoint y: 225, endPoint x: 826, endPoint y: 226, distance: 37.0
click at [814, 225] on ymaps at bounding box center [762, 256] width 520 height 299
drag, startPoint x: 825, startPoint y: 294, endPoint x: 813, endPoint y: 299, distance: 13.0
click at [819, 297] on ymaps at bounding box center [762, 256] width 520 height 299
drag, startPoint x: 931, startPoint y: 297, endPoint x: 820, endPoint y: 295, distance: 111.0
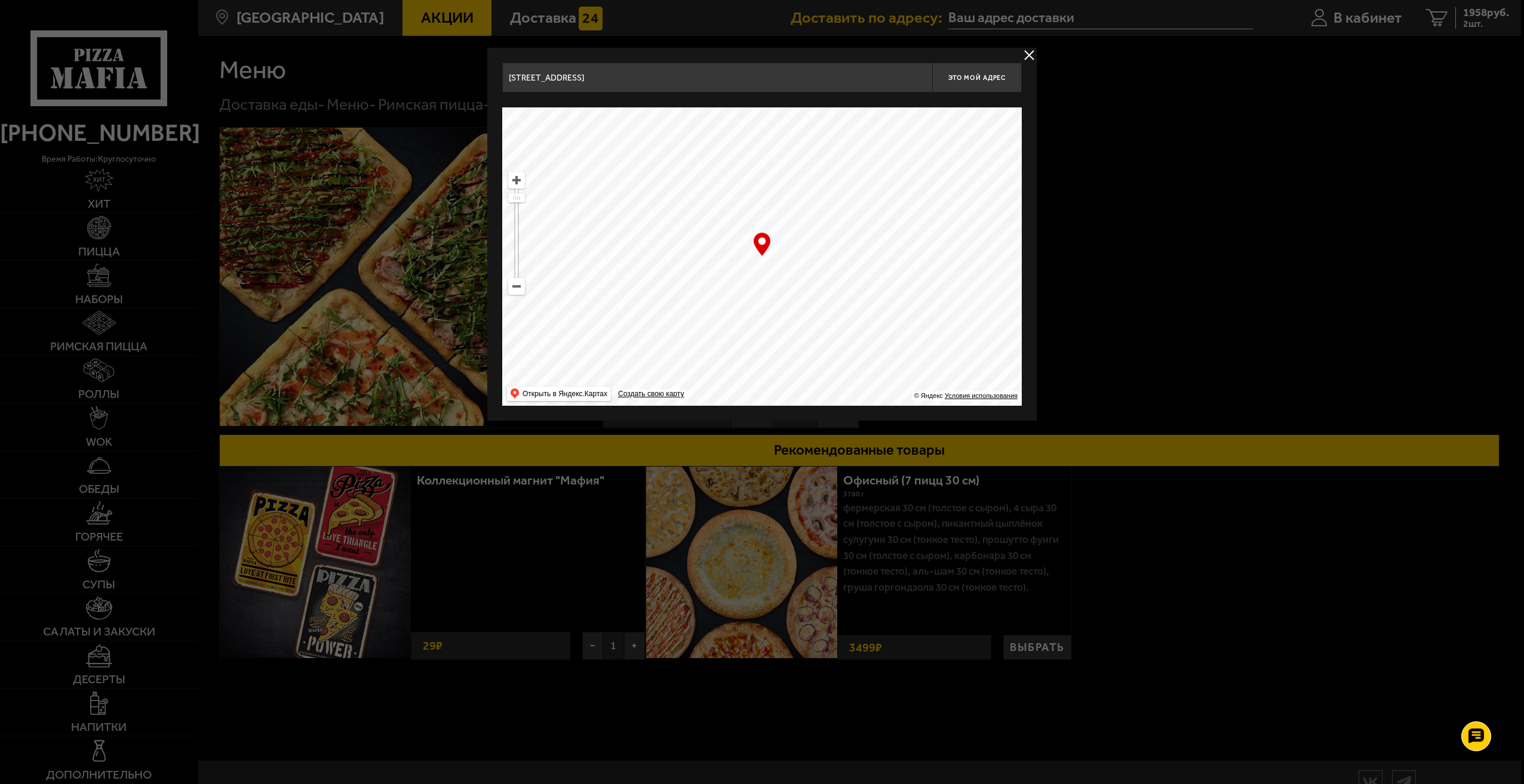
click at [856, 298] on ymaps at bounding box center [762, 256] width 520 height 299
drag, startPoint x: 880, startPoint y: 275, endPoint x: 811, endPoint y: 258, distance: 71.1
click at [814, 259] on ymaps at bounding box center [762, 256] width 520 height 299
drag, startPoint x: 843, startPoint y: 234, endPoint x: 834, endPoint y: 198, distance: 37.1
click at [845, 216] on ymaps at bounding box center [762, 256] width 520 height 299
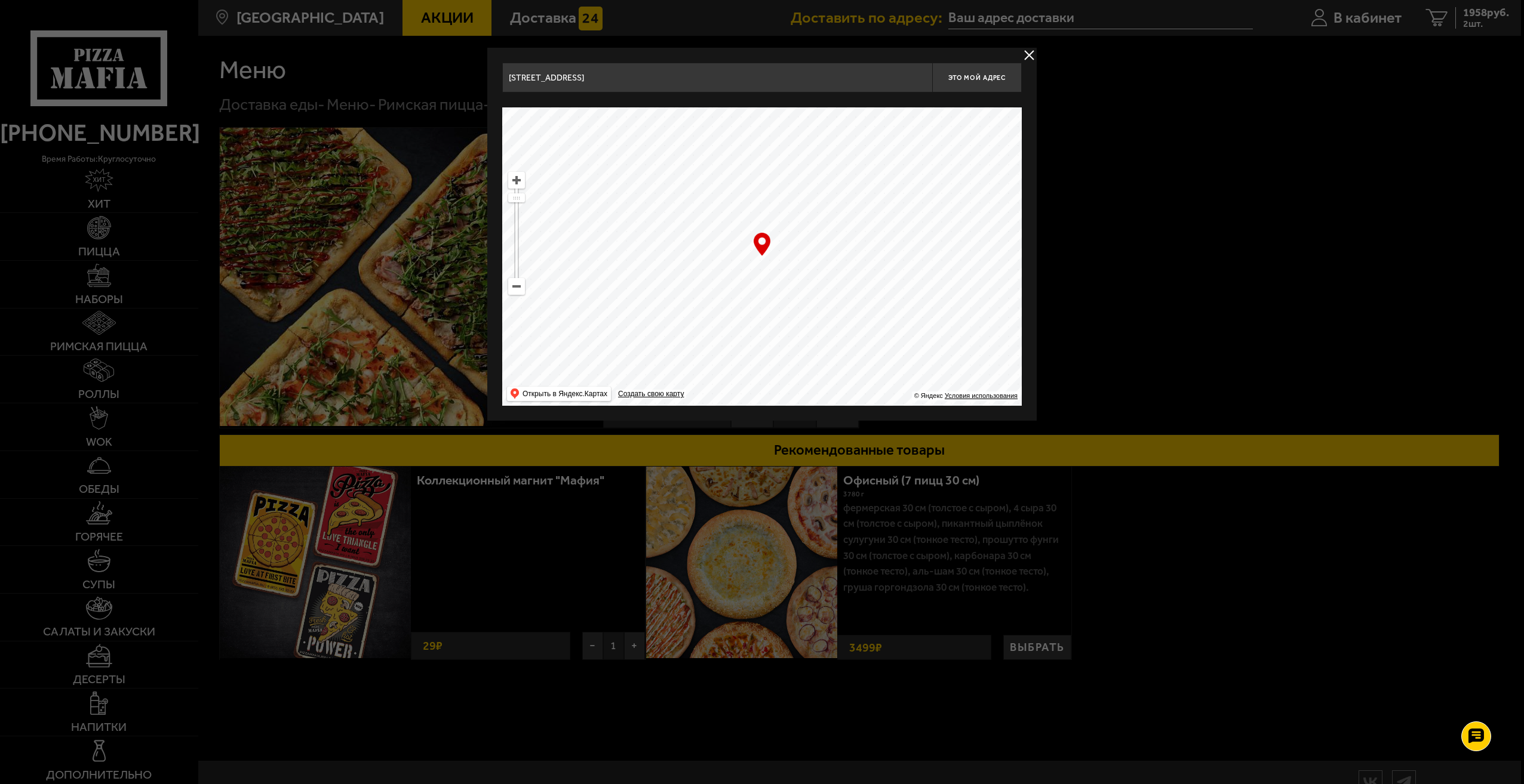
drag, startPoint x: 842, startPoint y: 221, endPoint x: 839, endPoint y: 204, distance: 17.3
click at [841, 209] on ymaps at bounding box center [762, 256] width 520 height 299
drag, startPoint x: 836, startPoint y: 259, endPoint x: 821, endPoint y: 416, distance: 157.7
click at [821, 416] on div "Ленинградская область, Всеволожский район, Заневское городское поселение, Кудро…" at bounding box center [762, 234] width 549 height 373
drag, startPoint x: 740, startPoint y: 227, endPoint x: 757, endPoint y: 266, distance: 42.5
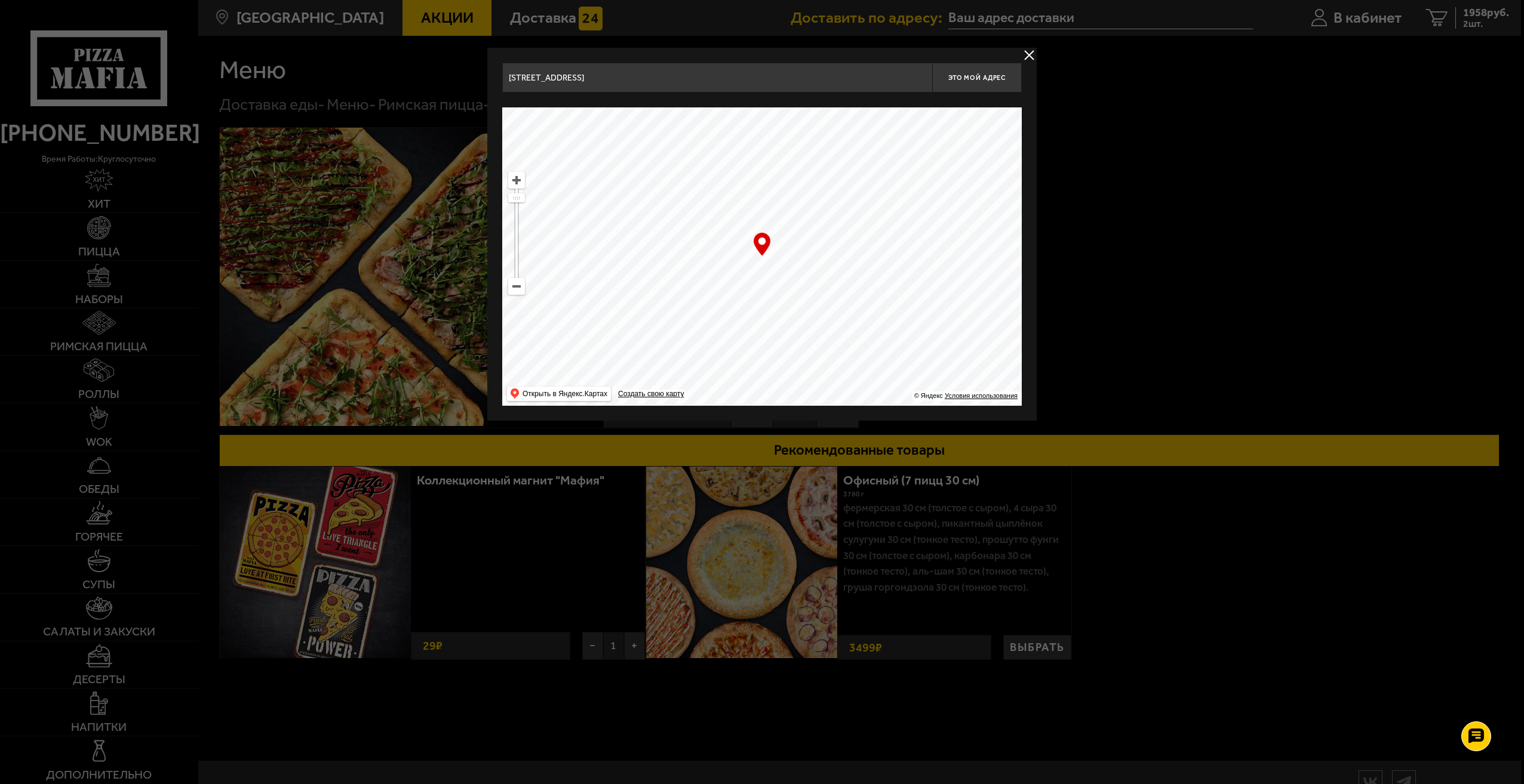
click at [757, 266] on ymaps at bounding box center [762, 256] width 520 height 299
type input "Ленинградская область, Всеволожский район, Заневское городское поселение, Кудро…"
click at [986, 86] on button "Это мой адрес" at bounding box center [977, 77] width 89 height 30
type input "Ленинградская область, Всеволожский район, Заневское городское поселение, Кудро…"
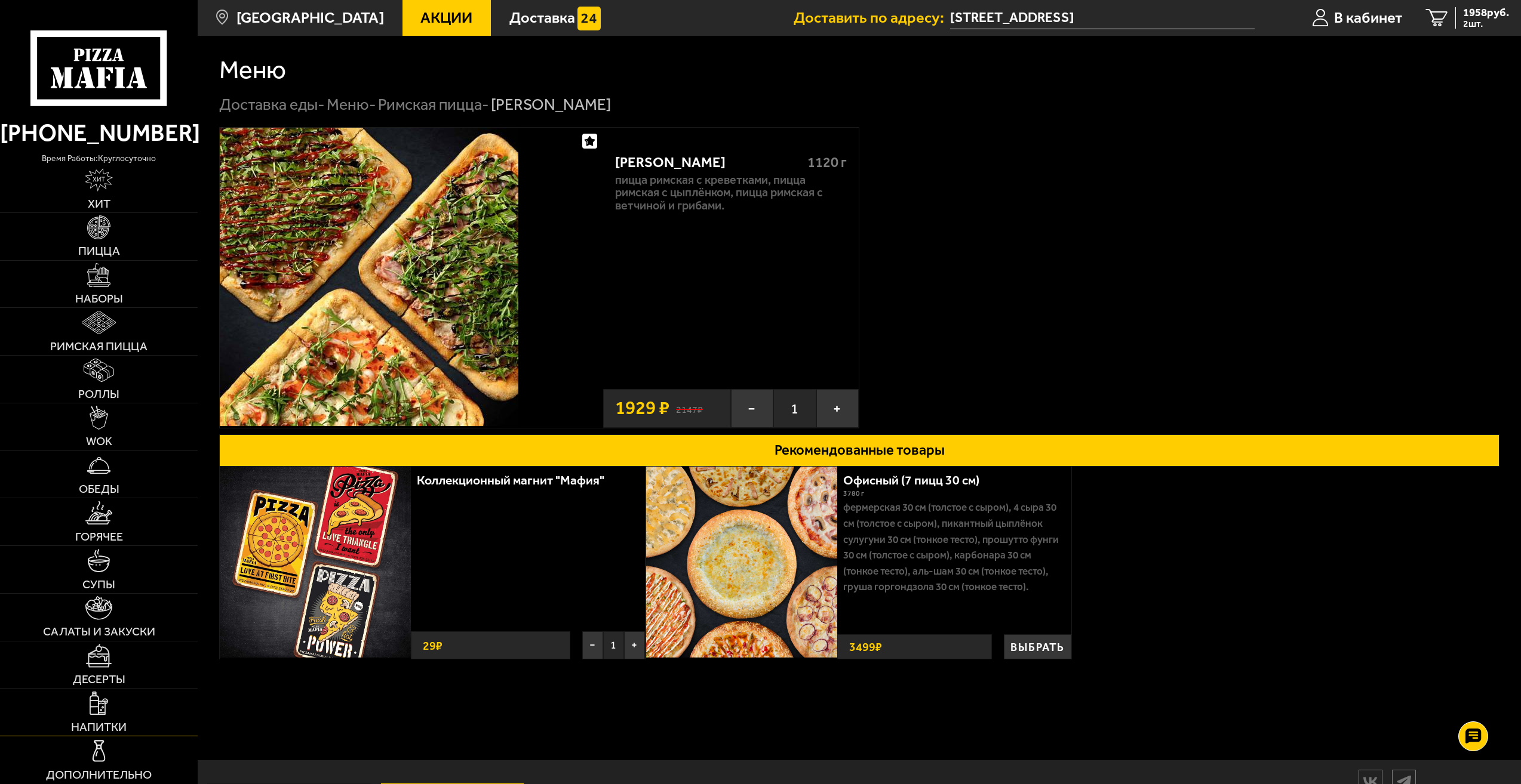
click at [114, 727] on span "Напитки" at bounding box center [99, 727] width 55 height 12
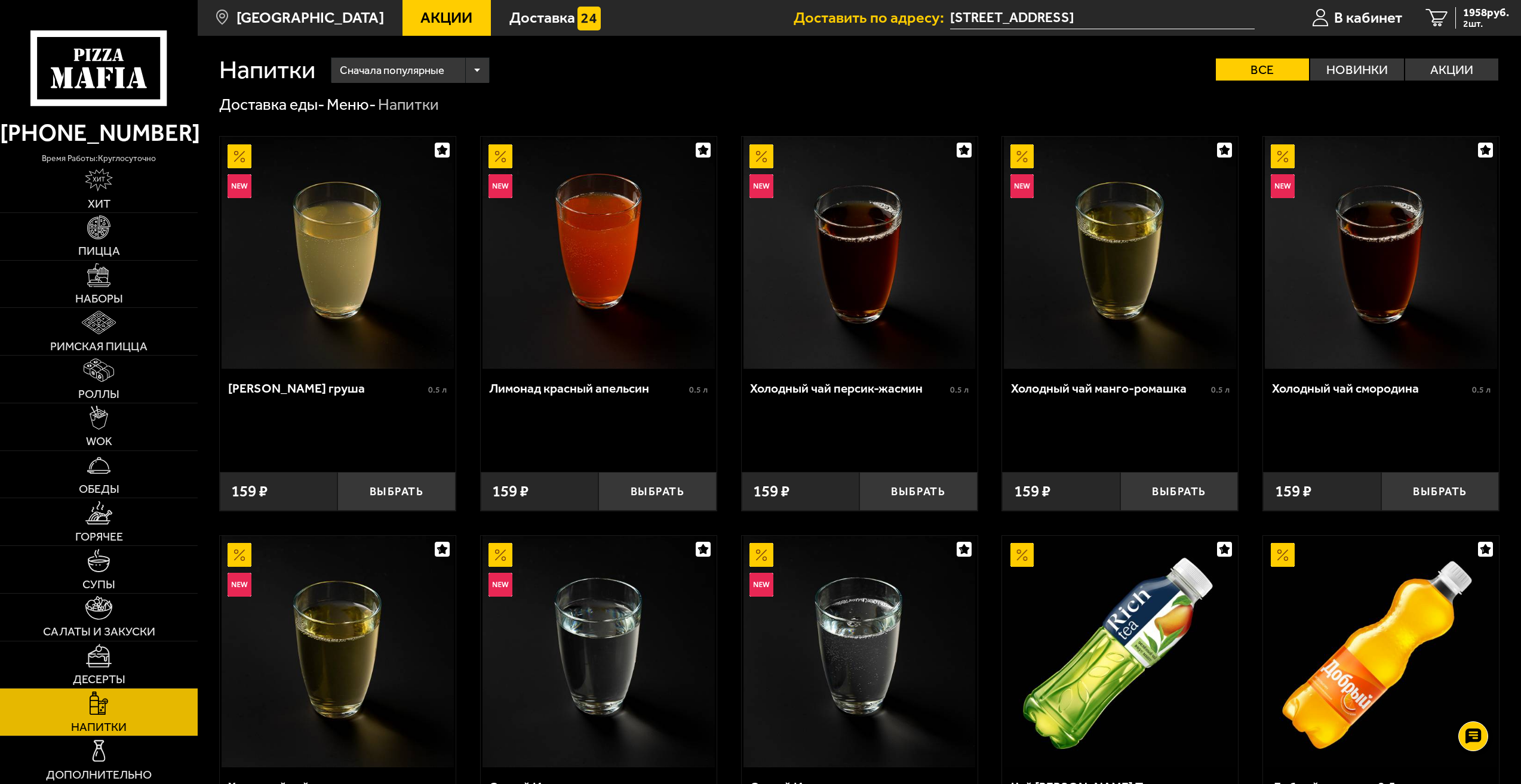
click at [316, 315] on img at bounding box center [338, 253] width 232 height 232
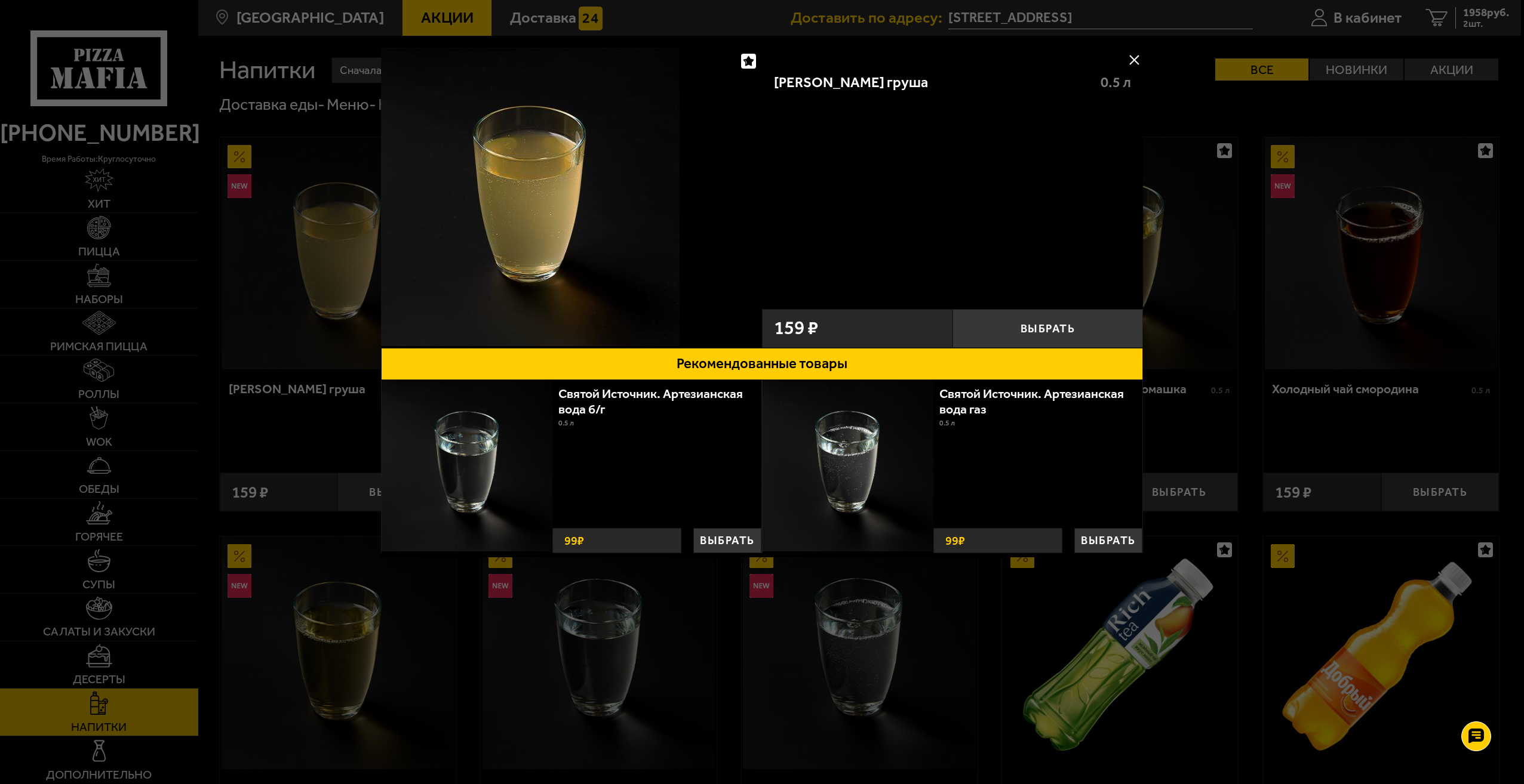
click at [1390, 312] on div at bounding box center [762, 392] width 1524 height 784
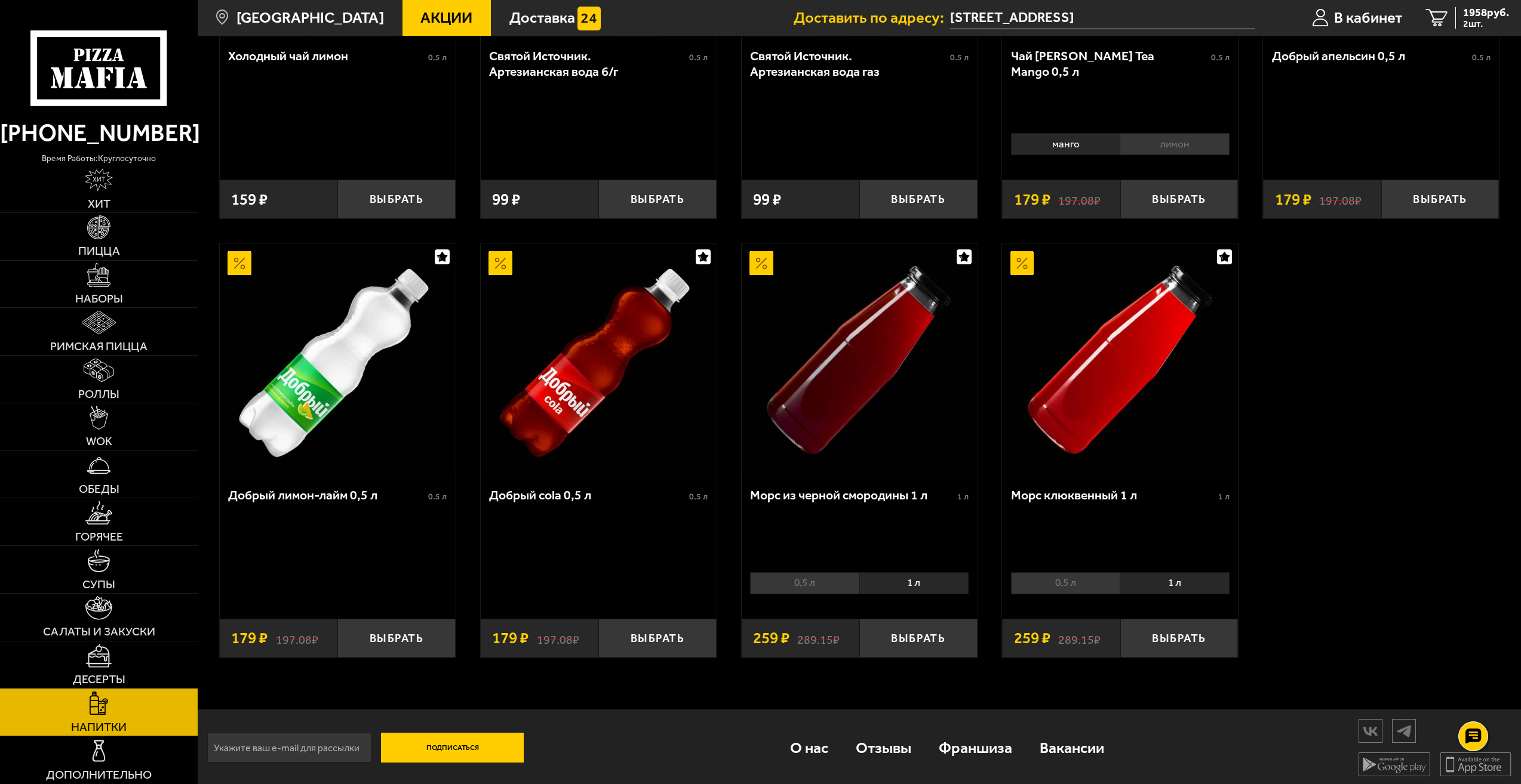
scroll to position [736, 0]
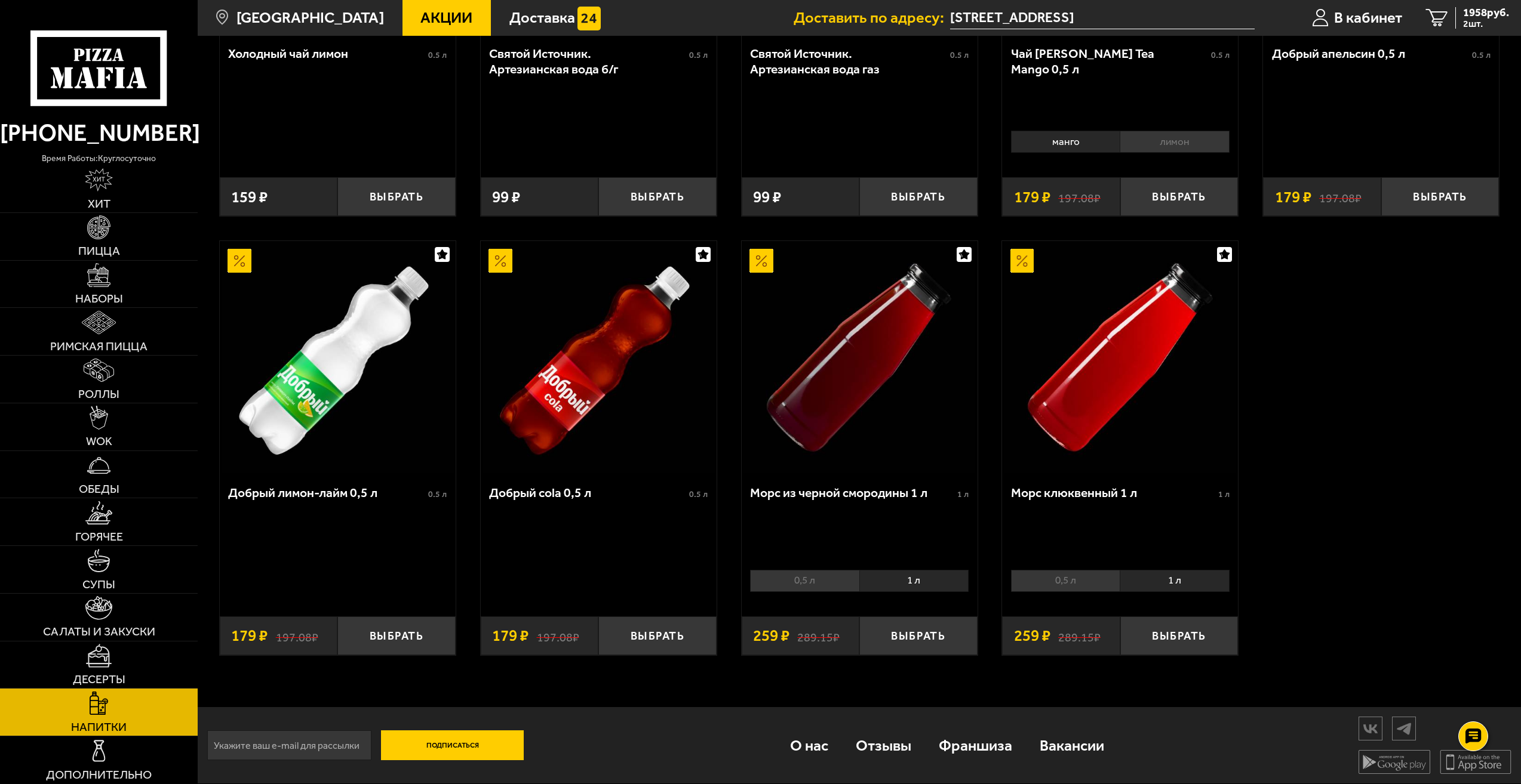
click at [1177, 583] on li "1 л" at bounding box center [1174, 581] width 109 height 22
click at [1187, 631] on button "Выбрать" at bounding box center [1179, 636] width 118 height 39
click at [1484, 24] on span "3 шт." at bounding box center [1486, 24] width 46 height 10
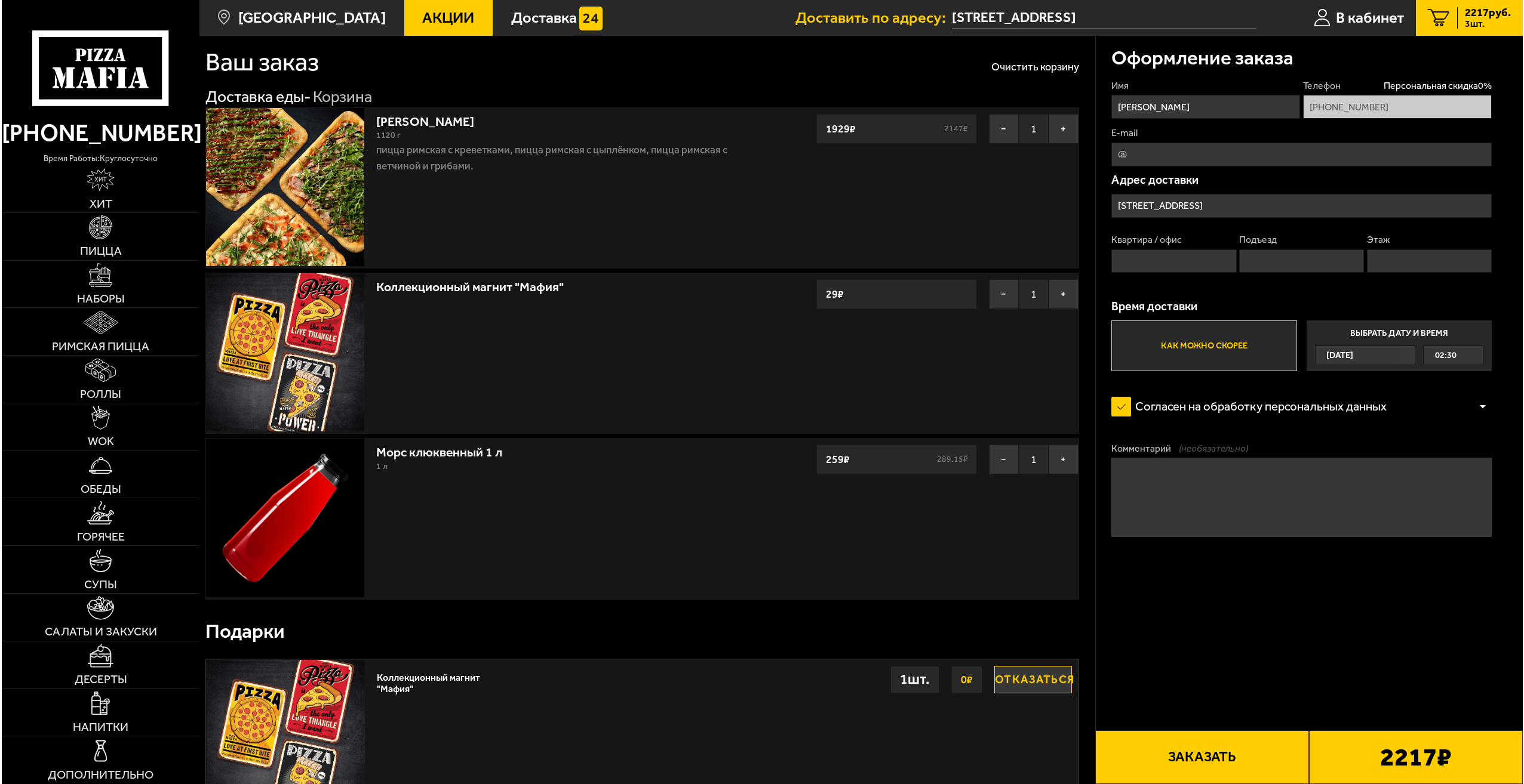
scroll to position [59, 0]
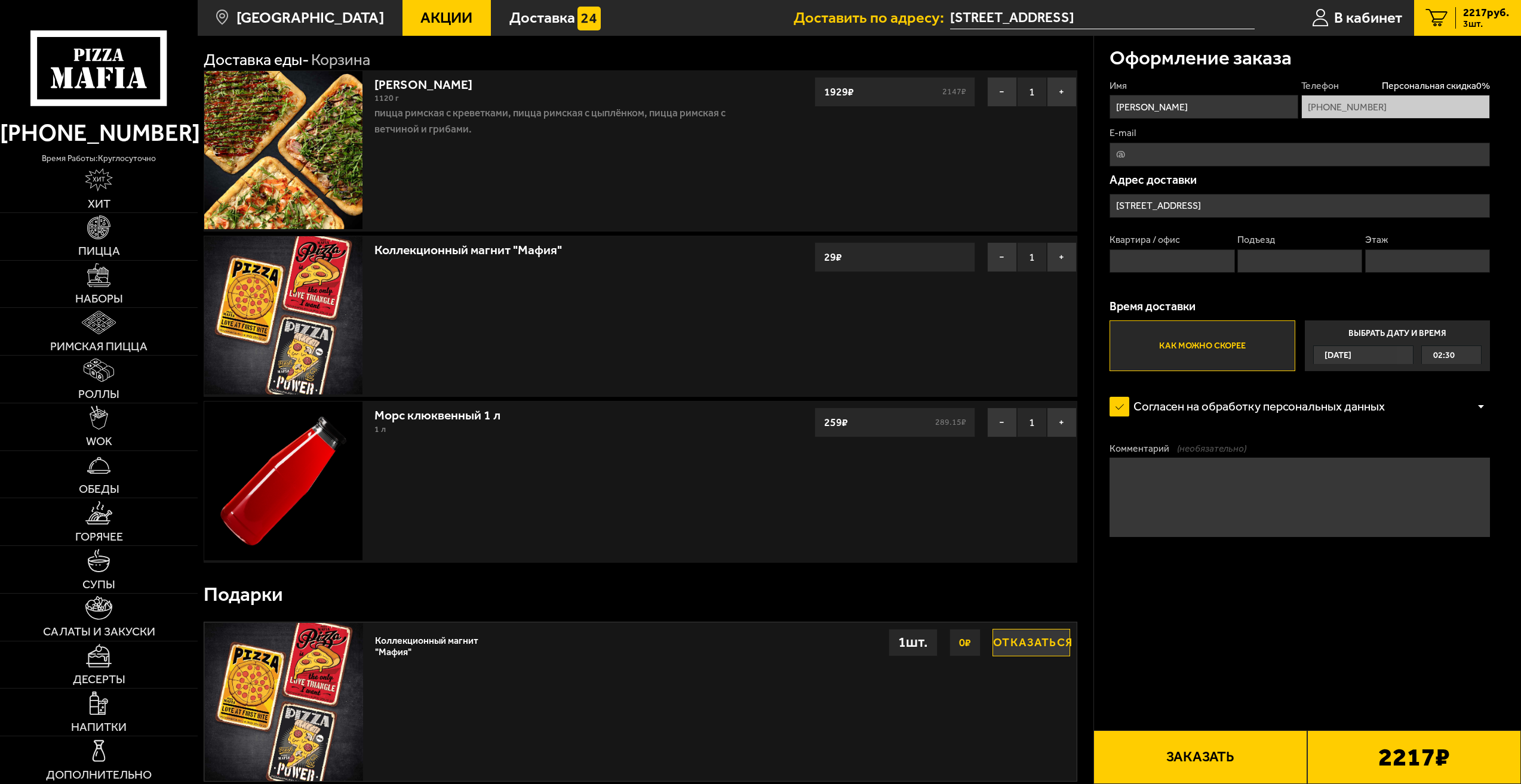
click at [1284, 265] on input "Подъезд" at bounding box center [1300, 261] width 125 height 24
type input "2"
click at [1399, 265] on input "Этаж" at bounding box center [1427, 261] width 125 height 24
type input "4"
click at [1194, 264] on input "Квартира / офис" at bounding box center [1172, 261] width 125 height 24
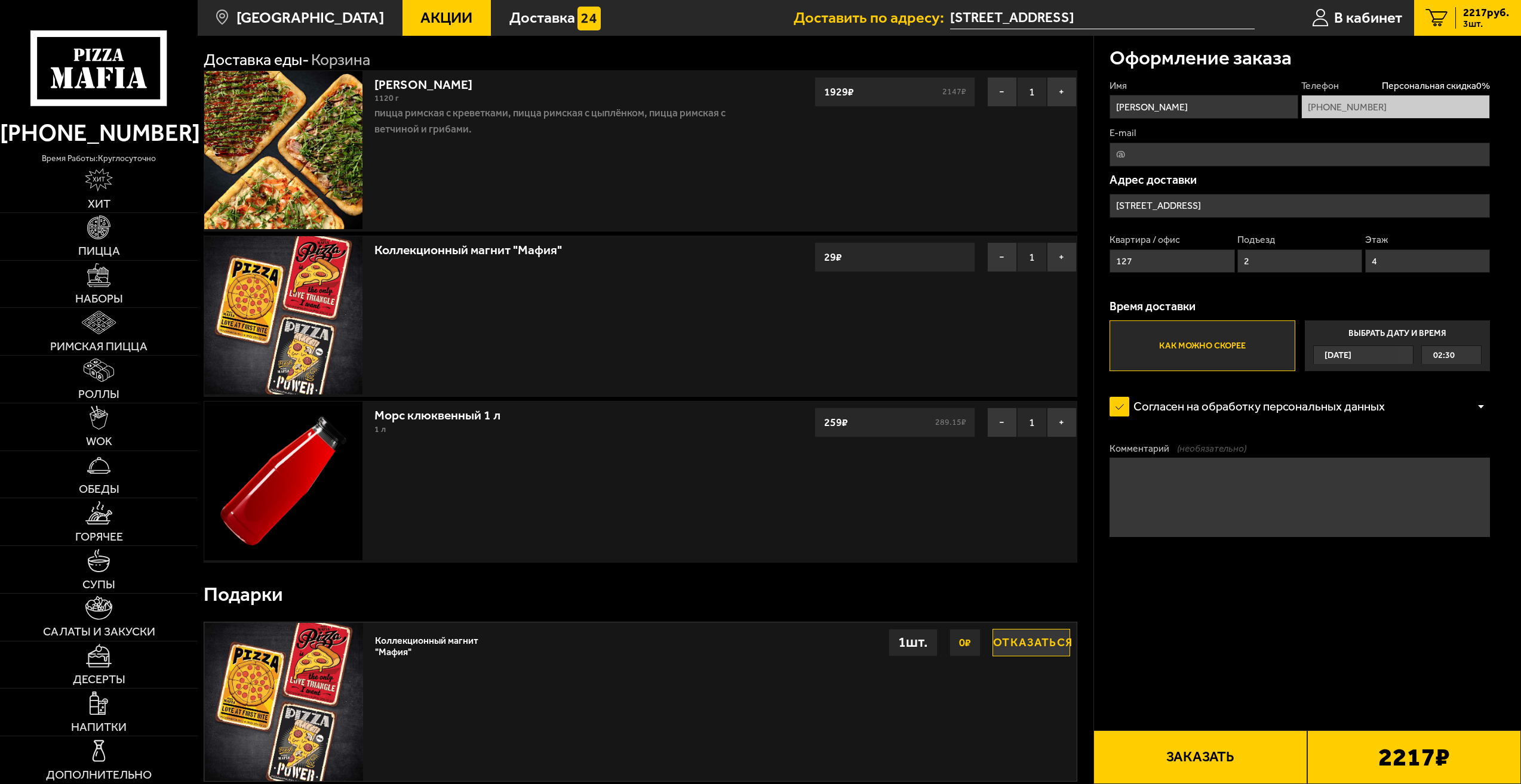
type input "127"
click at [1205, 490] on textarea "Комментарий (необязательно)" at bounding box center [1300, 497] width 380 height 80
type textarea "не работает домофон"
click at [1303, 290] on div "Имя Игорь Телефон Персональная скидка 0 % +7 (900) 642-39-78 E-mail Адрес доста…" at bounding box center [1300, 225] width 380 height 292
click at [1180, 153] on input "E-mail" at bounding box center [1300, 154] width 380 height 24
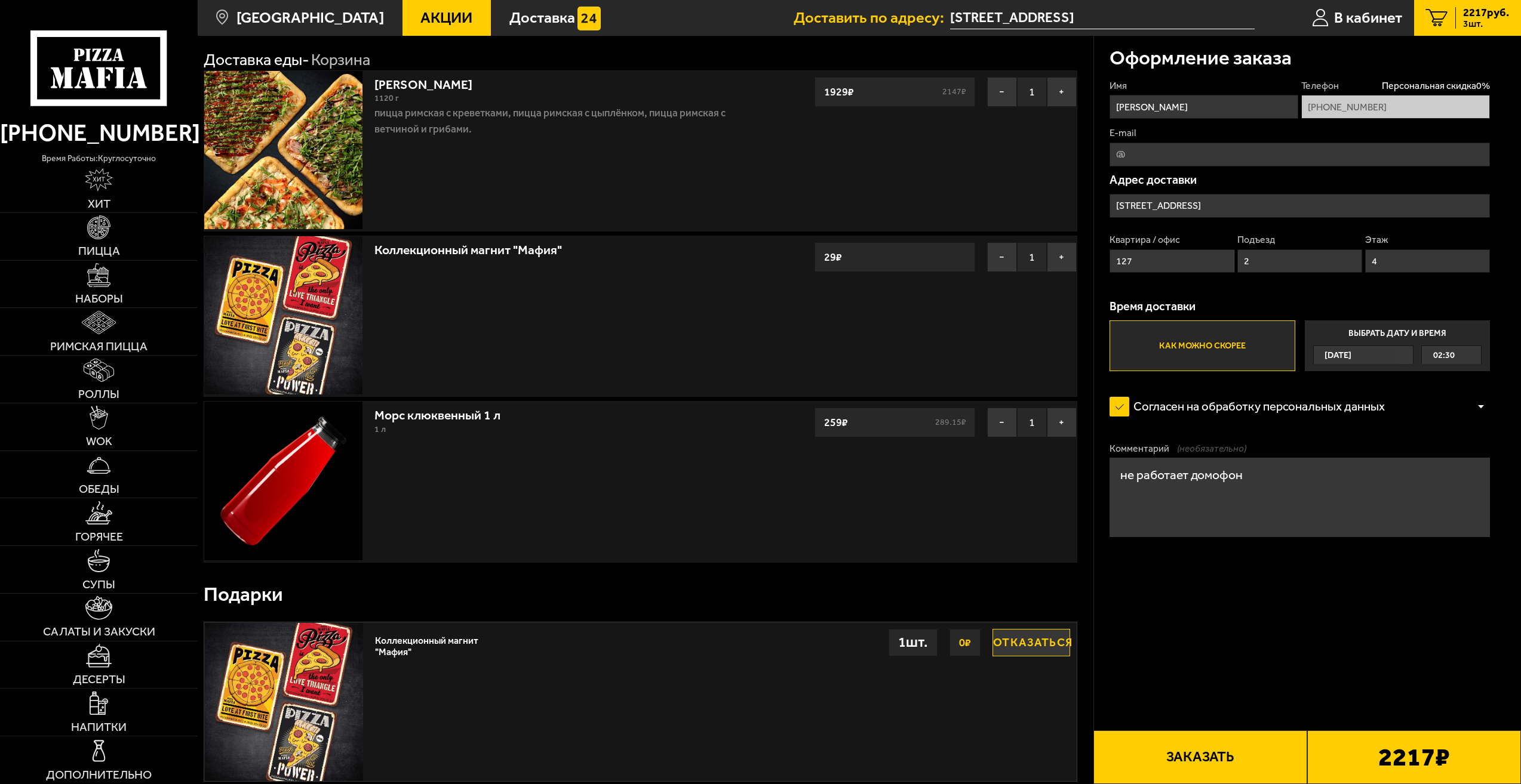
click at [1298, 575] on form "Имя Игорь Телефон Персональная скидка 0 % +7 (900) 642-39-78 E-mail Адрес доста…" at bounding box center [1300, 355] width 380 height 550
click at [1366, 762] on div "2217 ₽" at bounding box center [1414, 758] width 214 height 54
click at [1282, 752] on button "Заказать" at bounding box center [1200, 758] width 214 height 54
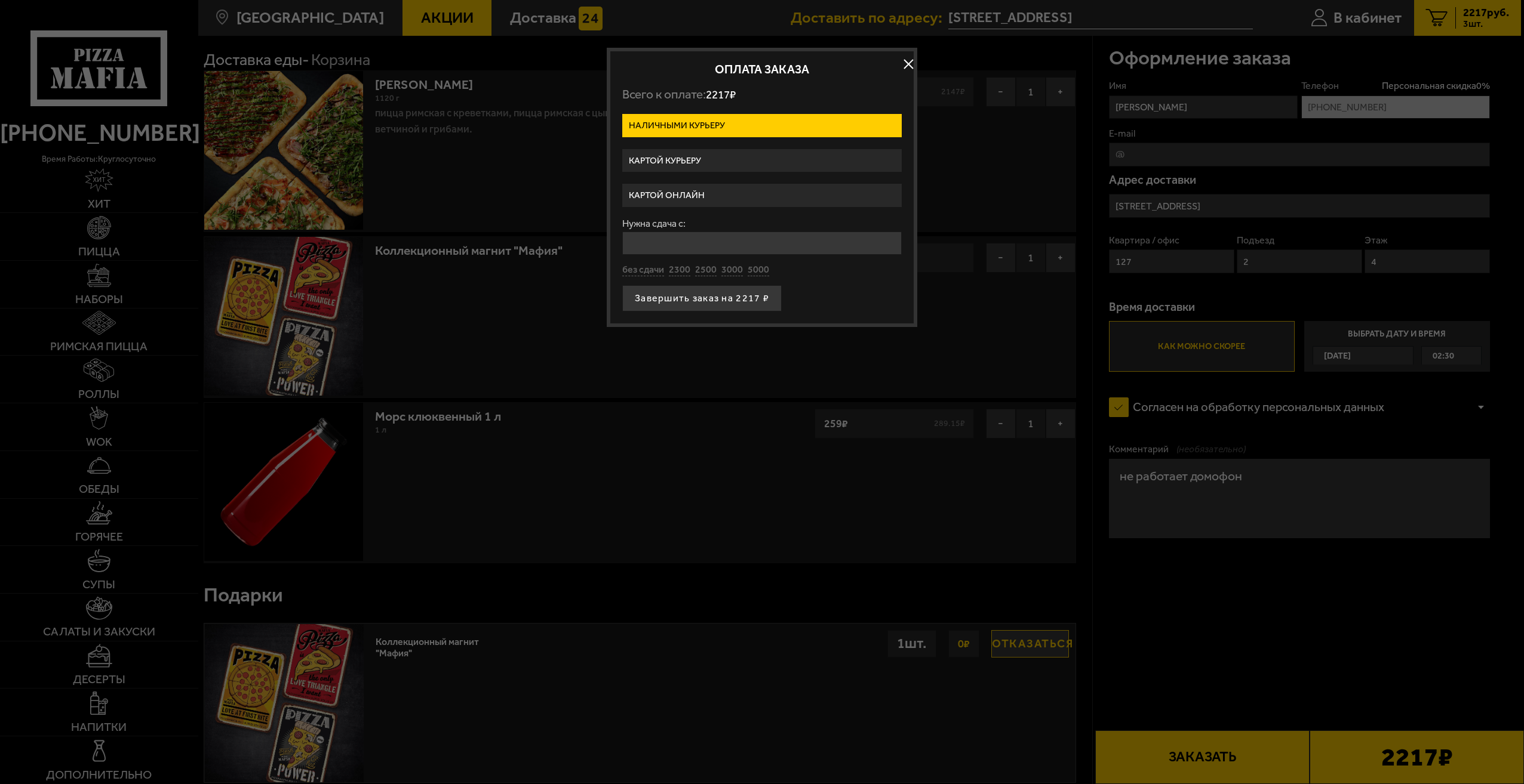
click at [713, 160] on label "Картой курьеру" at bounding box center [762, 161] width 279 height 24
click at [0, 0] on input "Картой курьеру" at bounding box center [0, 0] width 0 height 0
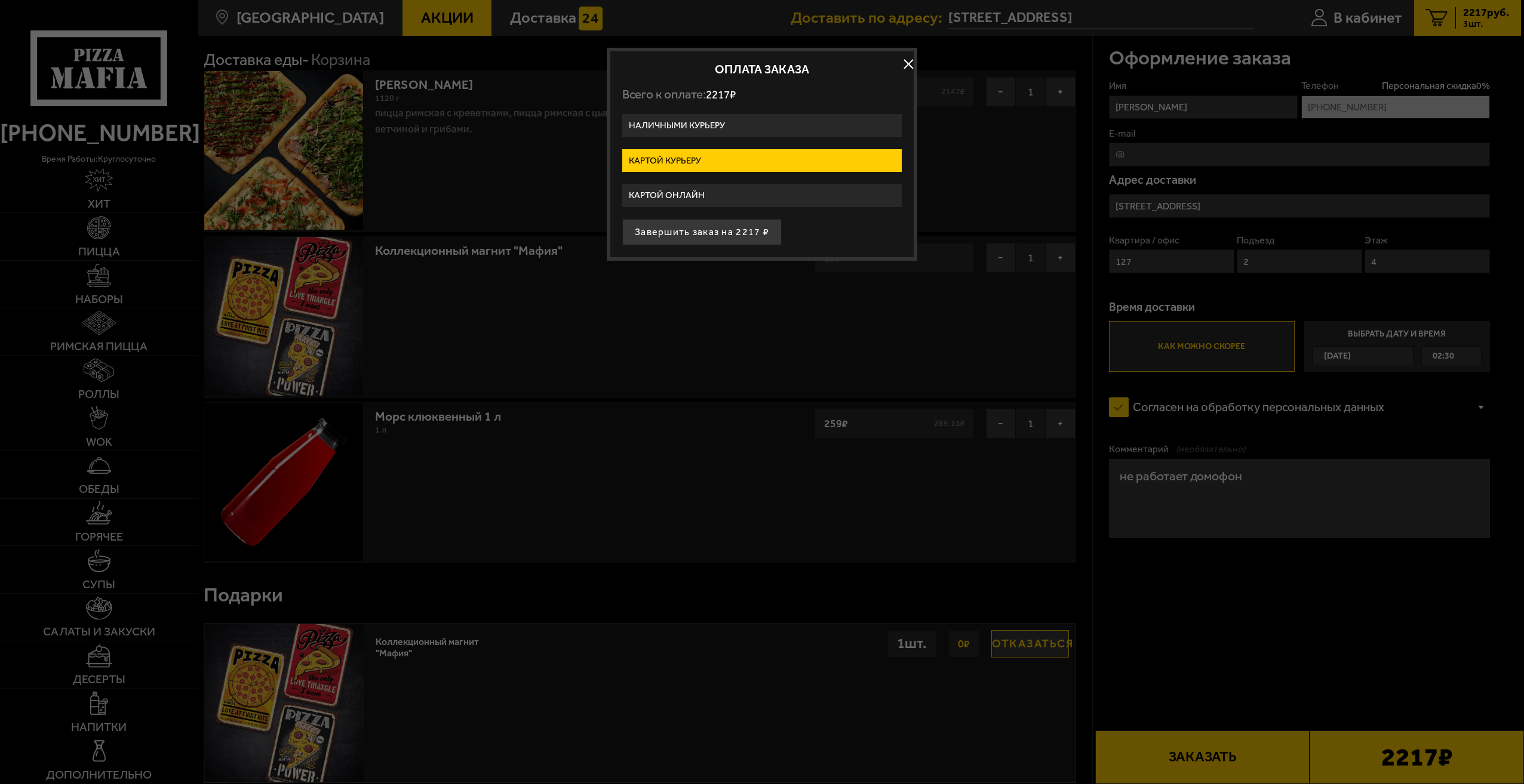
click at [714, 194] on label "Картой онлайн" at bounding box center [762, 196] width 279 height 24
click at [0, 0] on input "Картой онлайн" at bounding box center [0, 0] width 0 height 0
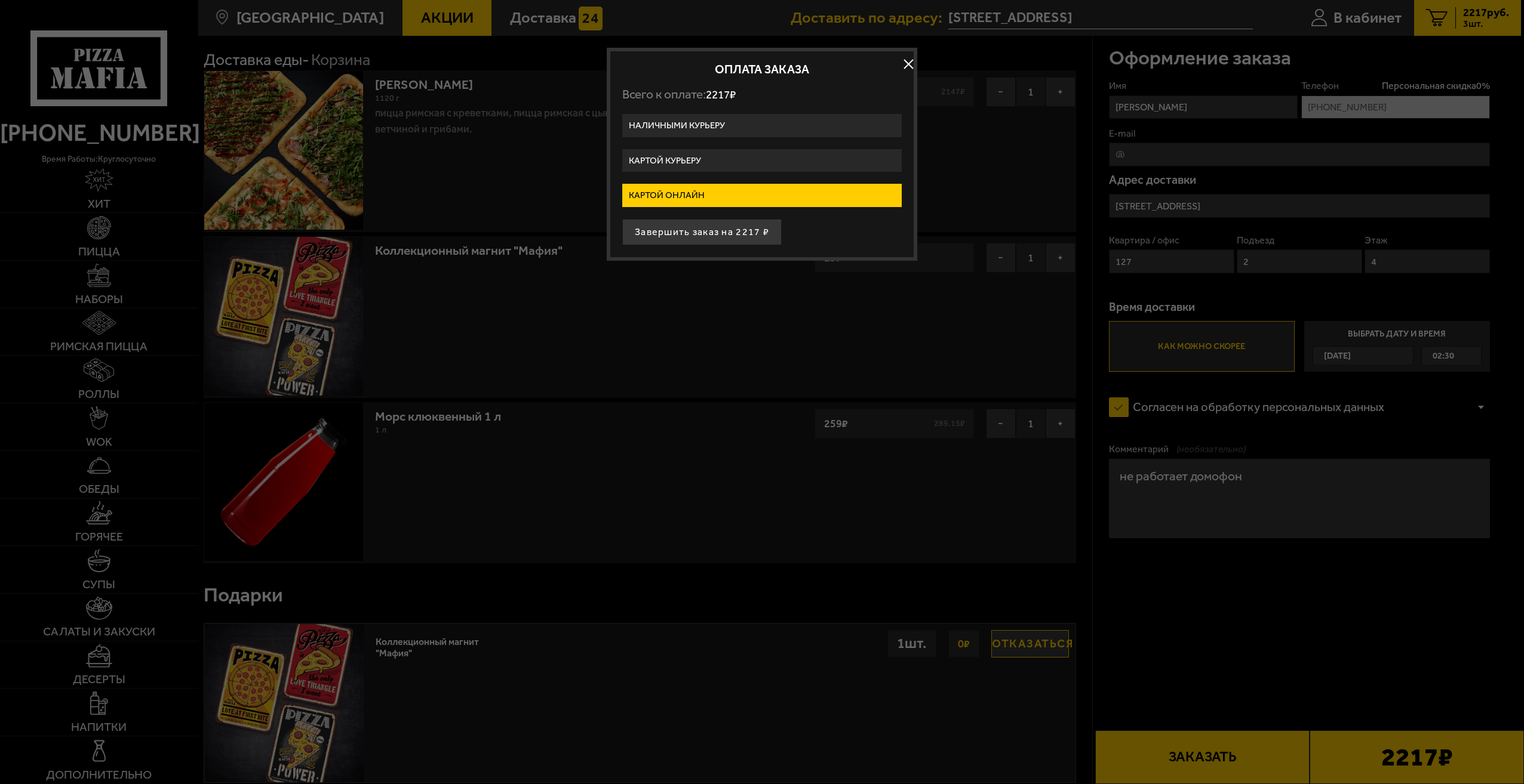
click at [724, 124] on label "Наличными курьеру" at bounding box center [762, 126] width 279 height 24
click at [0, 0] on input "Наличными курьеру" at bounding box center [0, 0] width 0 height 0
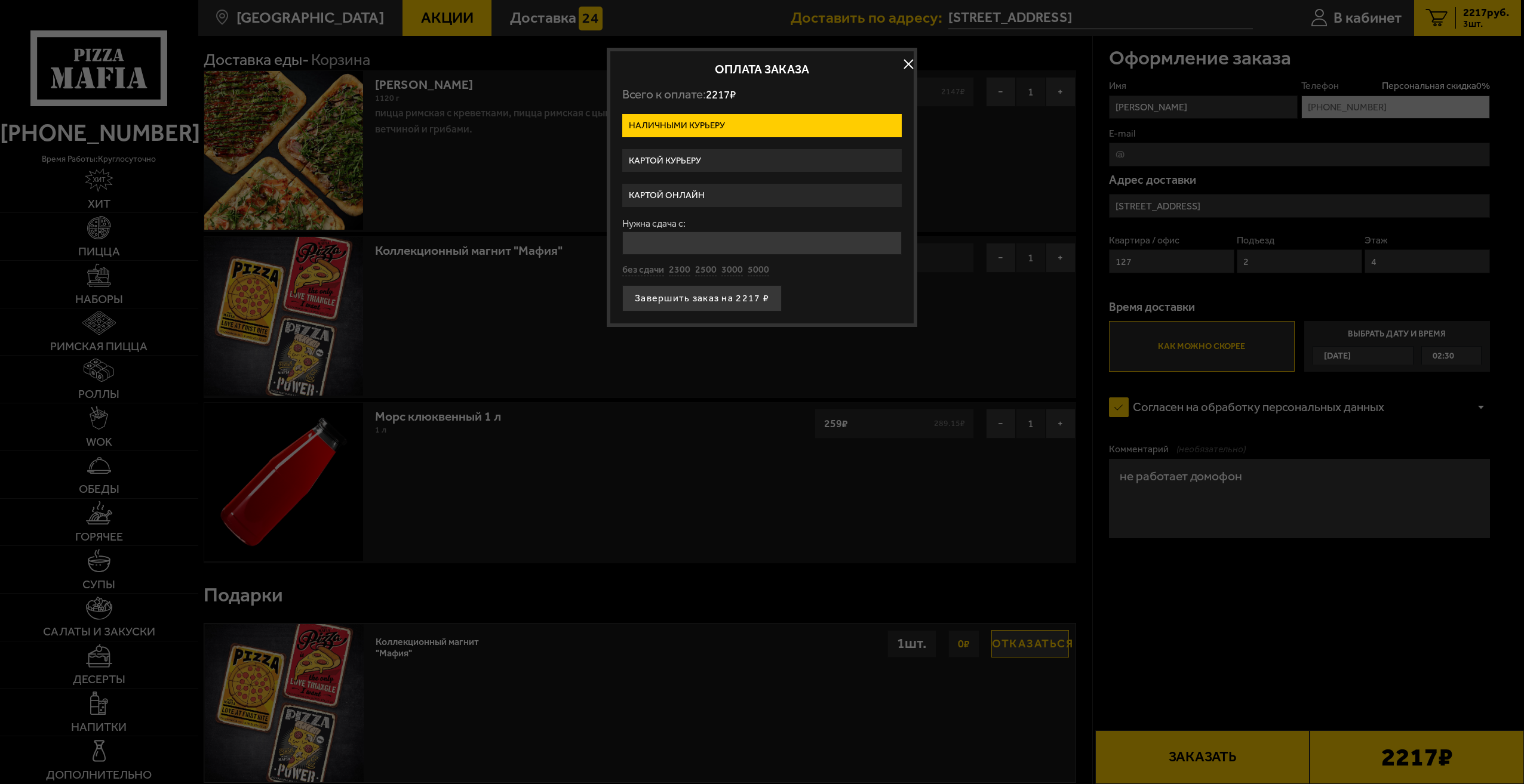
click at [715, 156] on label "Картой курьеру" at bounding box center [762, 161] width 279 height 24
click at [0, 0] on input "Картой курьеру" at bounding box center [0, 0] width 0 height 0
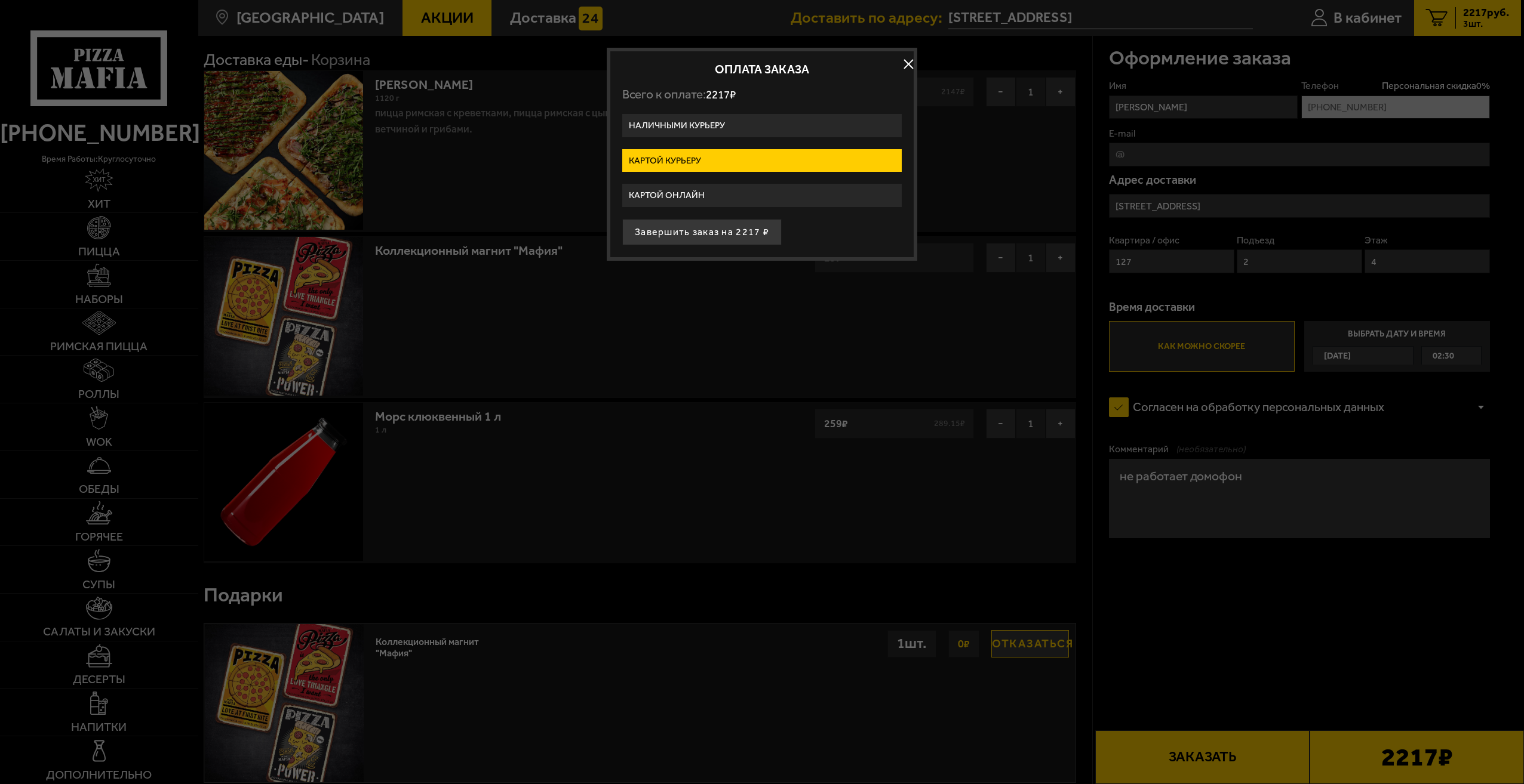
click at [718, 125] on label "Наличными курьеру" at bounding box center [762, 126] width 279 height 24
click at [0, 0] on input "Наличными курьеру" at bounding box center [0, 0] width 0 height 0
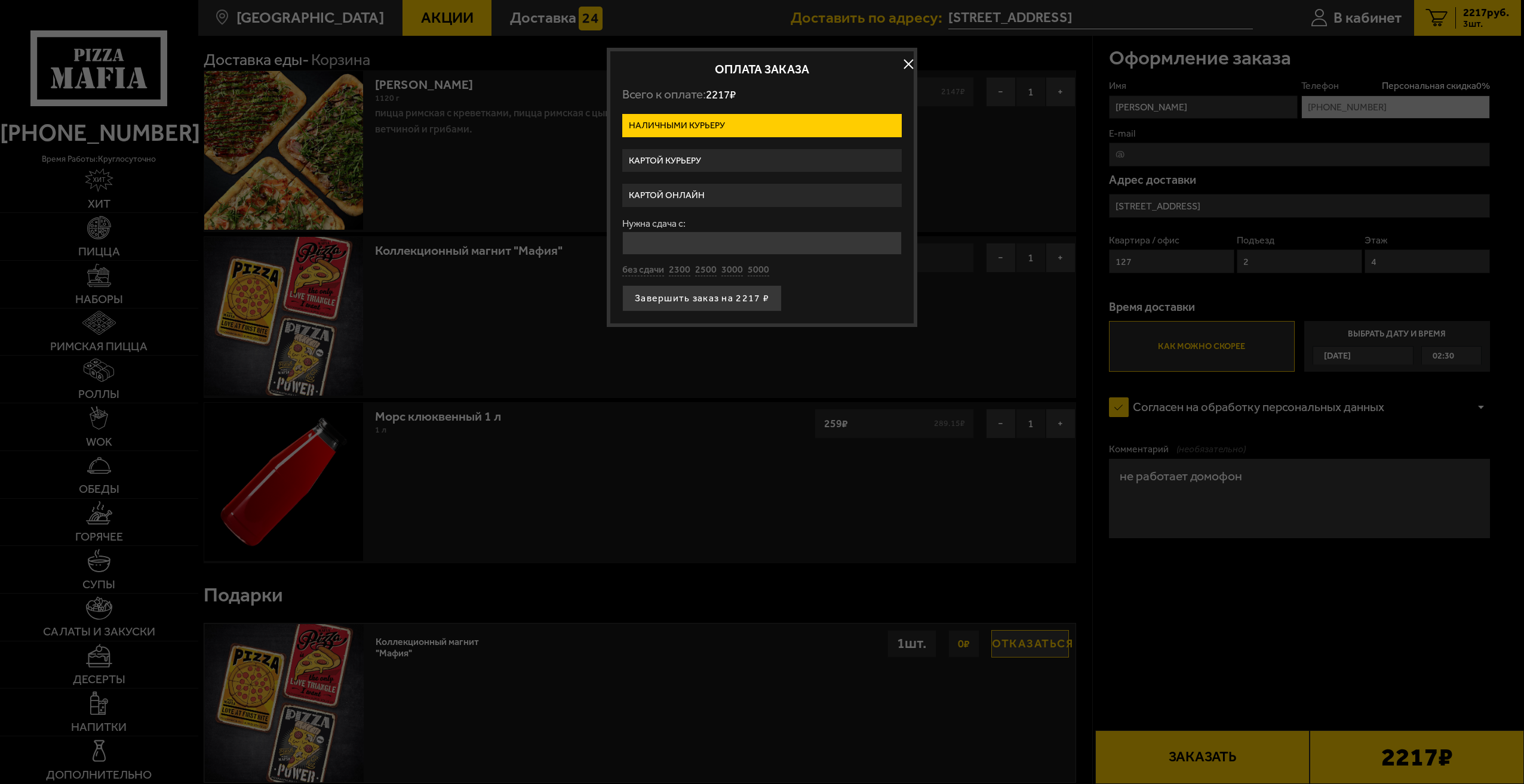
click at [714, 158] on label "Картой курьеру" at bounding box center [762, 161] width 279 height 24
click at [0, 0] on input "Картой курьеру" at bounding box center [0, 0] width 0 height 0
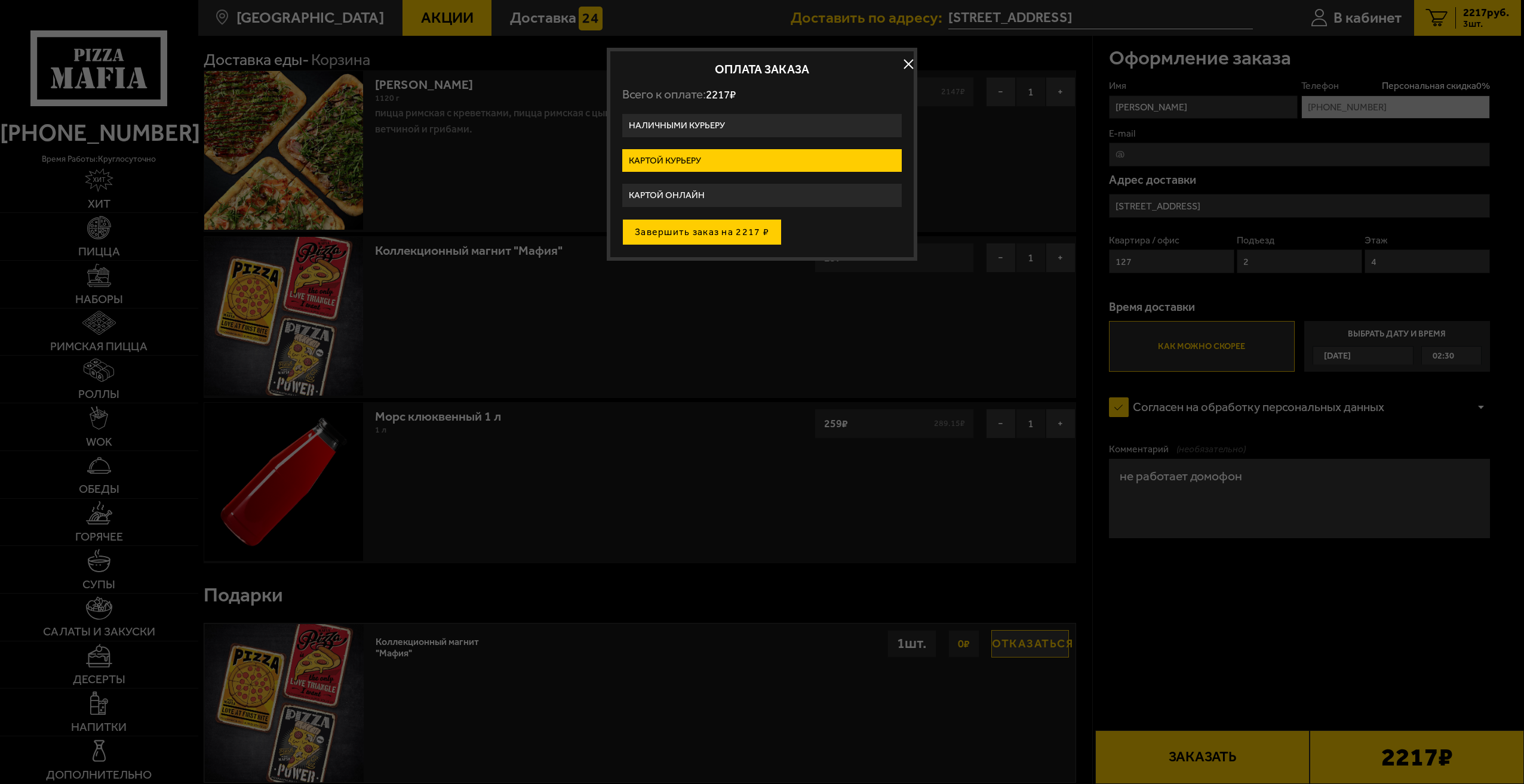
click at [737, 232] on button "Завершить заказ на 2217 ₽" at bounding box center [701, 232] width 159 height 26
